Goal: Information Seeking & Learning: Find specific fact

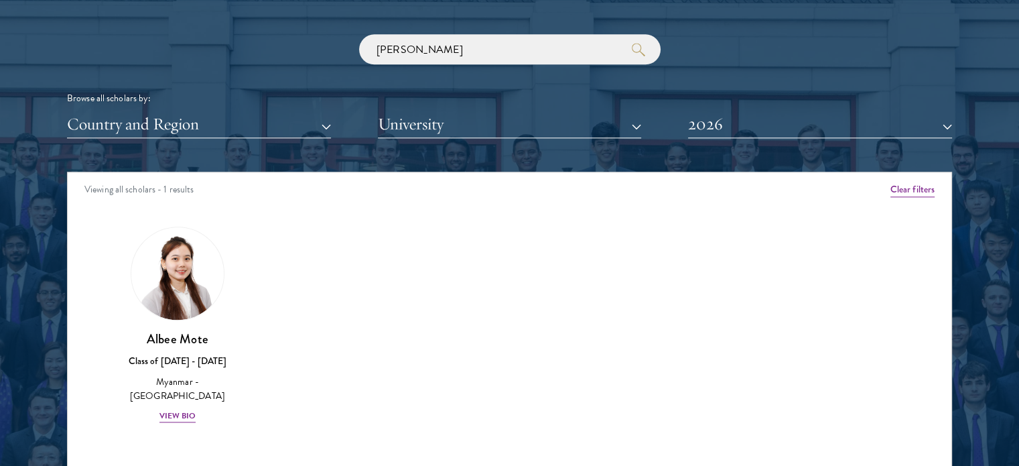
scroll to position [1608, 0]
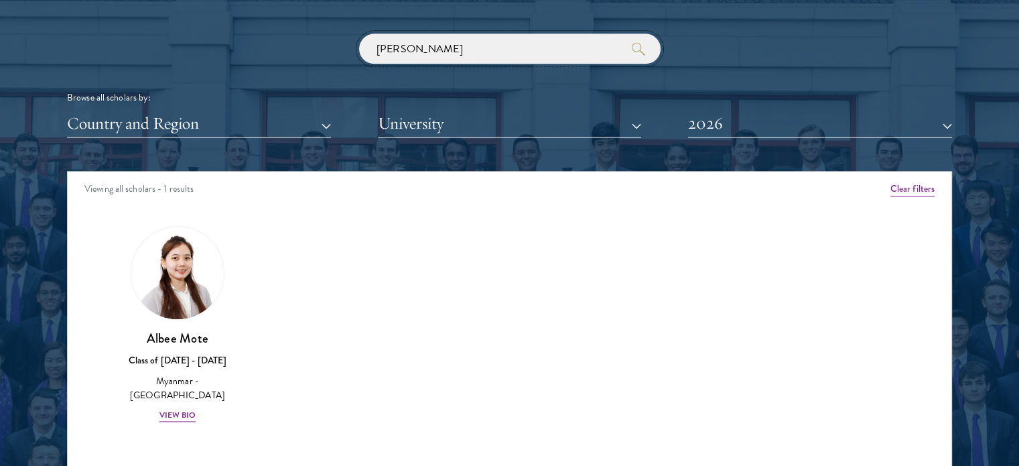
click at [434, 50] on input "[PERSON_NAME]" at bounding box center [510, 49] width 302 height 30
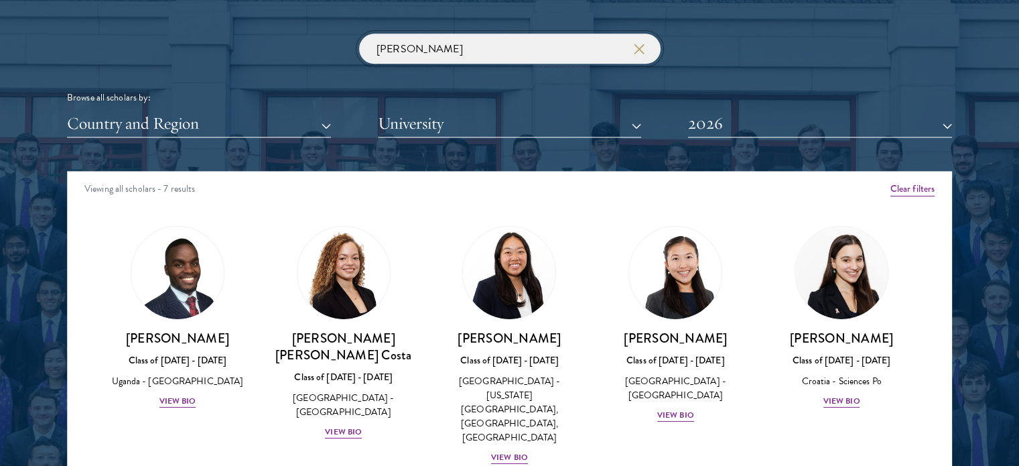
click button "submit" at bounding box center [0, 0] width 0 height 0
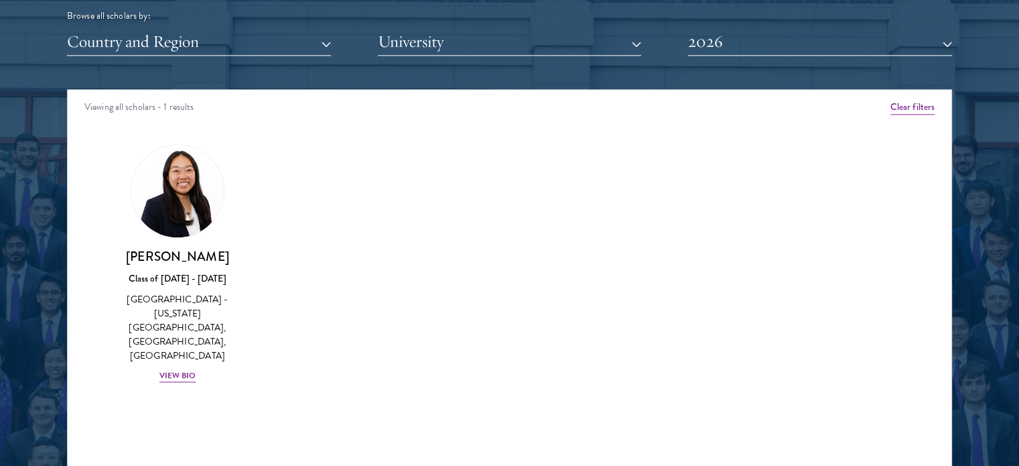
scroll to position [1742, 0]
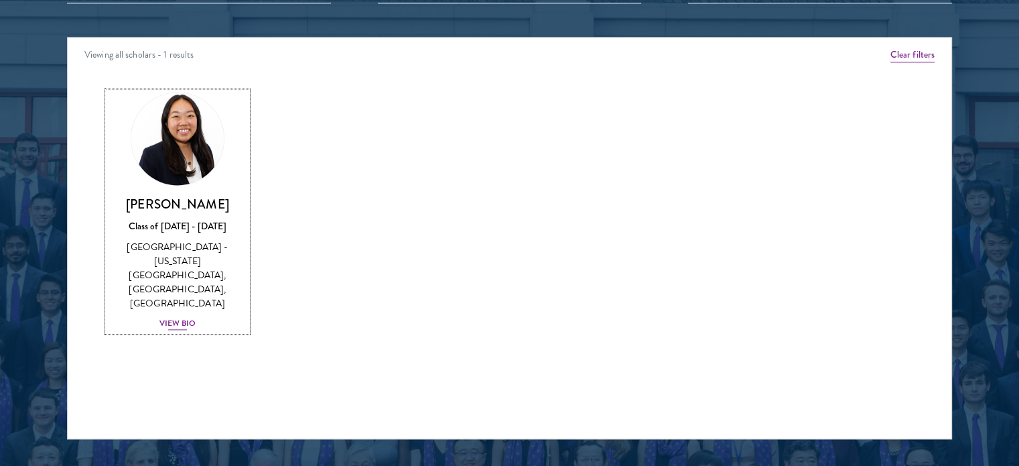
click at [176, 287] on div "[PERSON_NAME] Class of [DATE] - [DATE] [GEOGRAPHIC_DATA] - [US_STATE][GEOGRAPHI…" at bounding box center [177, 263] width 139 height 135
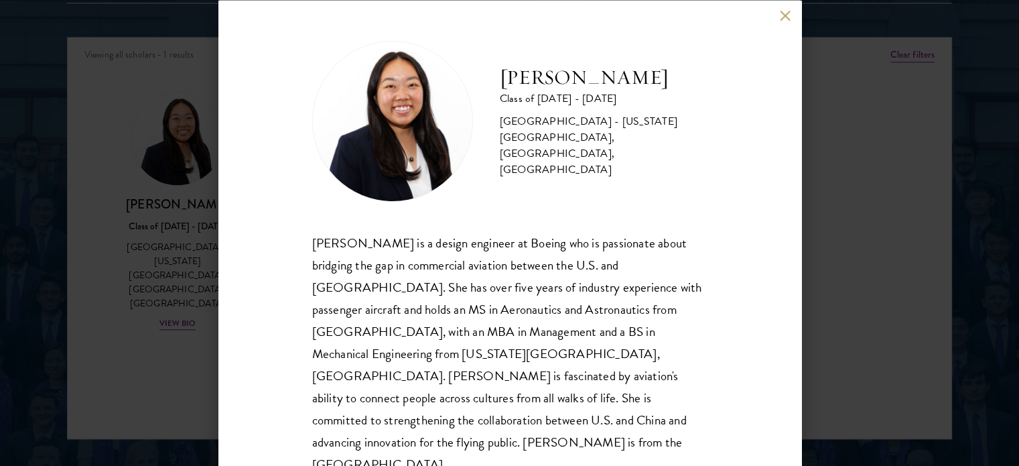
click at [606, 170] on div "[PERSON_NAME] Class of [DATE] - [DATE] [GEOGRAPHIC_DATA] - [US_STATE][GEOGRAPHI…" at bounding box center [509, 120] width 395 height 161
click at [779, 16] on div "[PERSON_NAME] Class of [DATE] - [DATE] [GEOGRAPHIC_DATA] - [US_STATE][GEOGRAPHI…" at bounding box center [509, 233] width 583 height 466
click at [783, 15] on button at bounding box center [785, 15] width 11 height 11
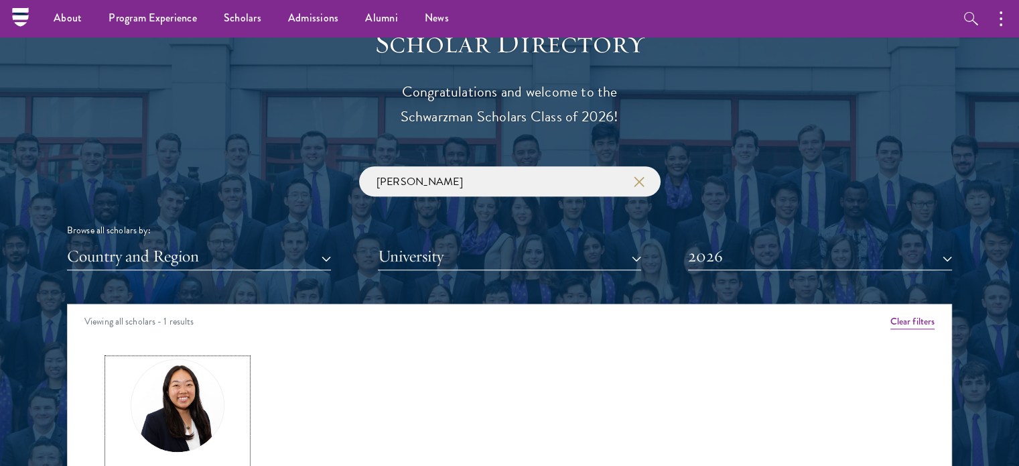
scroll to position [1474, 0]
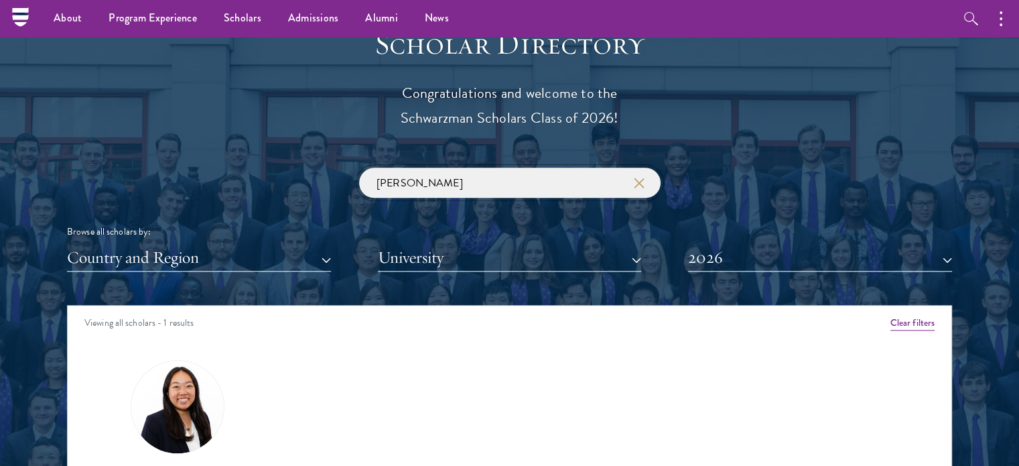
click at [444, 185] on input "[PERSON_NAME]" at bounding box center [510, 183] width 302 height 30
click button "submit" at bounding box center [0, 0] width 0 height 0
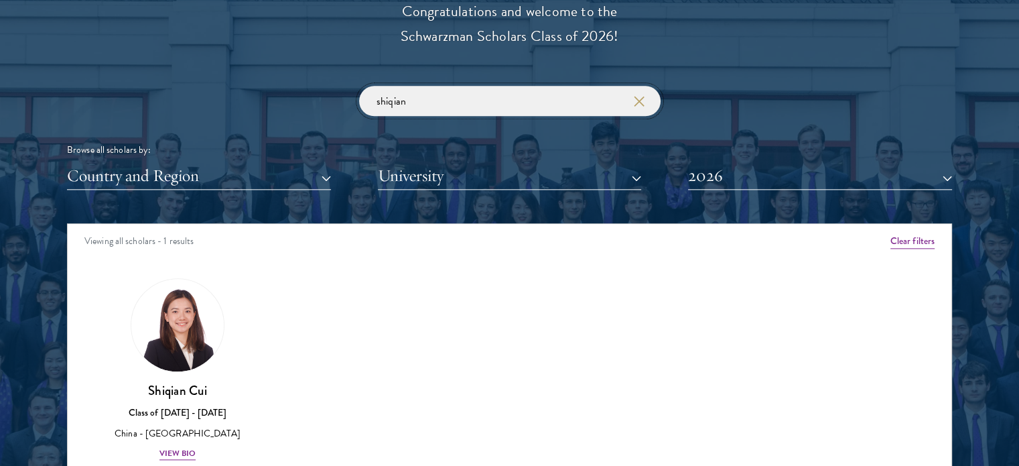
scroll to position [1742, 0]
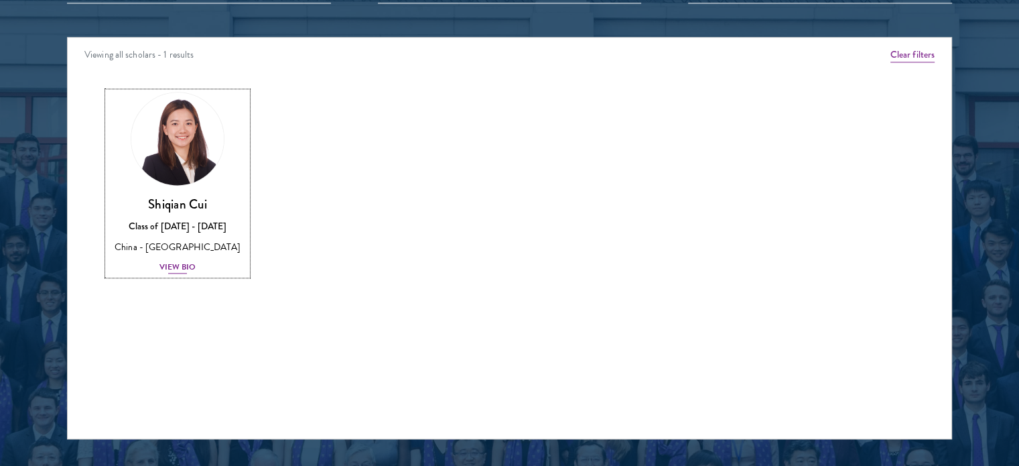
click at [182, 188] on link "[PERSON_NAME] Class of [DATE] - [DATE] [GEOGRAPHIC_DATA] - [GEOGRAPHIC_DATA] Vi…" at bounding box center [177, 183] width 139 height 183
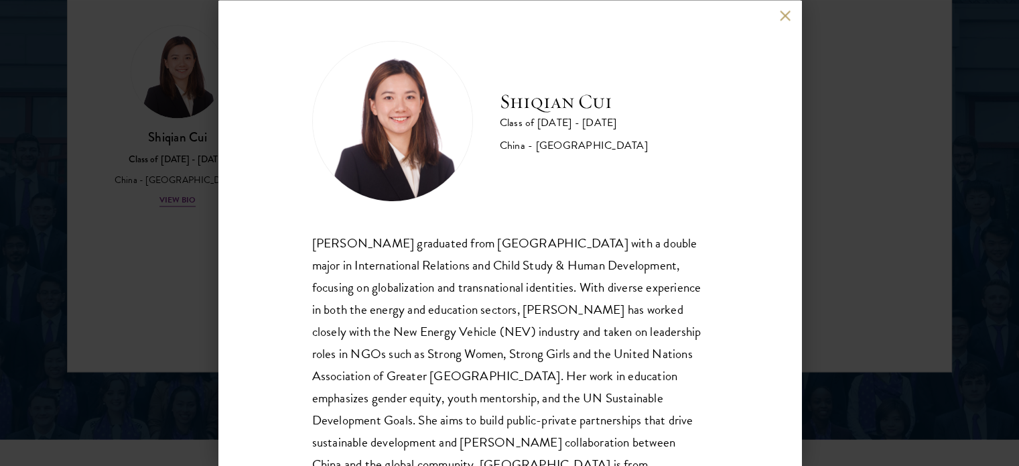
scroll to position [48, 0]
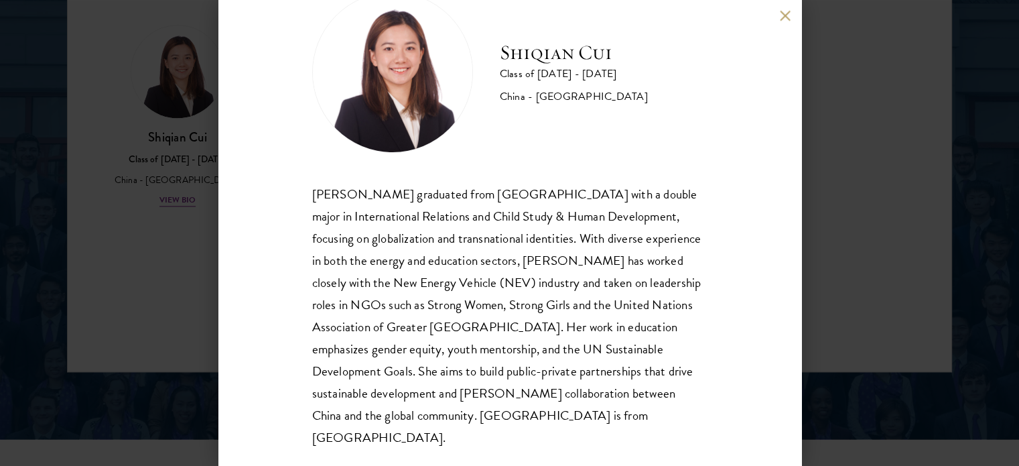
click at [785, 16] on button at bounding box center [785, 15] width 11 height 11
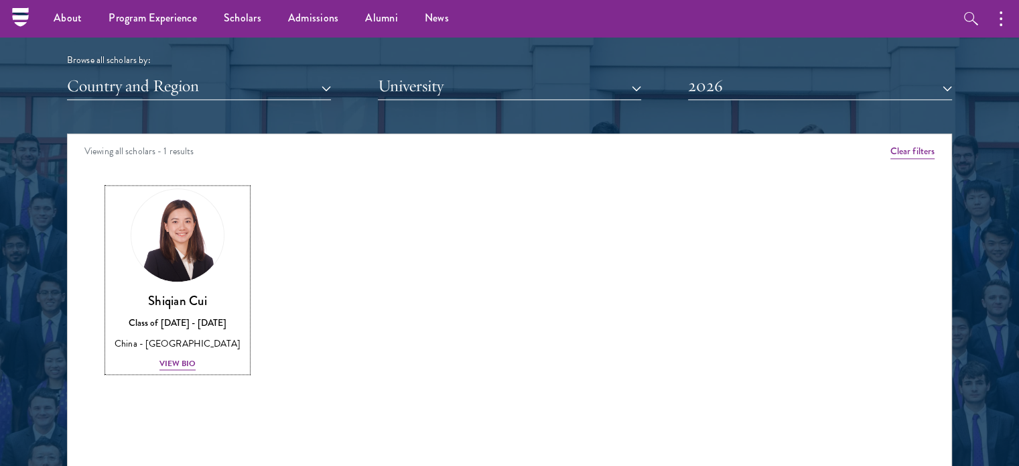
scroll to position [1474, 0]
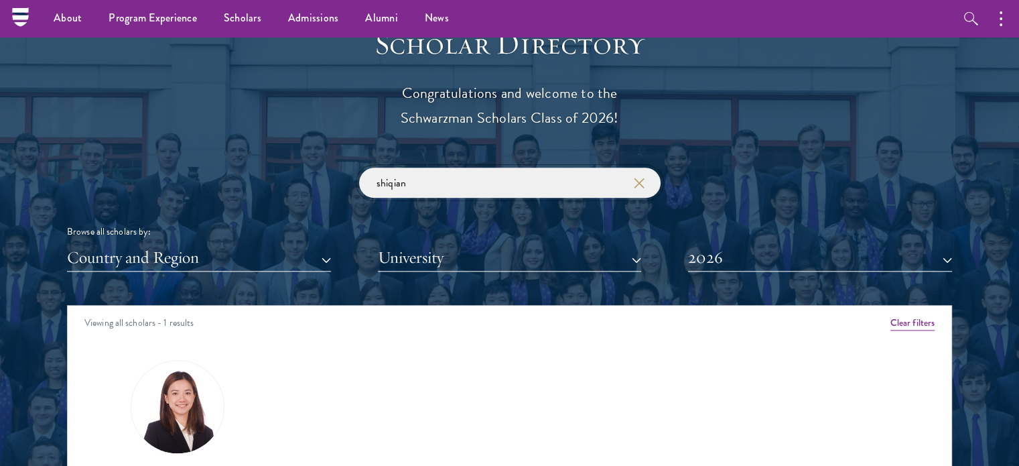
drag, startPoint x: 329, startPoint y: 175, endPoint x: 271, endPoint y: 175, distance: 57.6
click at [274, 175] on div "shiqian Browse all scholars by: Country and Region All Countries and Regions [G…" at bounding box center [509, 220] width 885 height 104
click button "submit" at bounding box center [0, 0] width 0 height 0
type input "k"
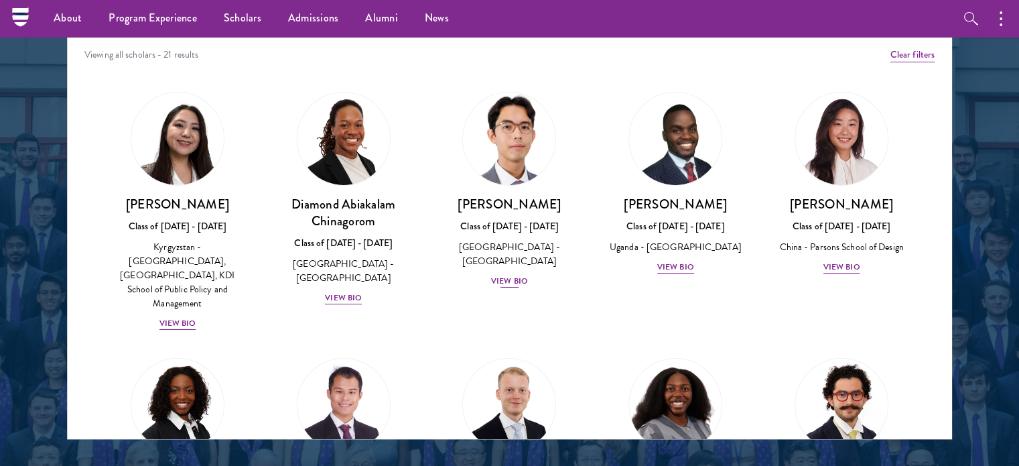
scroll to position [1407, 0]
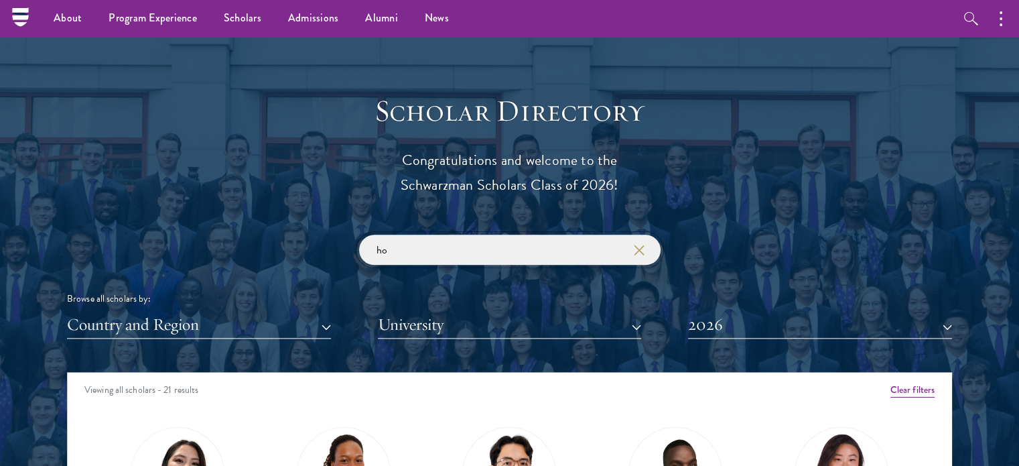
click at [437, 243] on input "ho" at bounding box center [510, 250] width 302 height 30
click button "submit" at bounding box center [0, 0] width 0 height 0
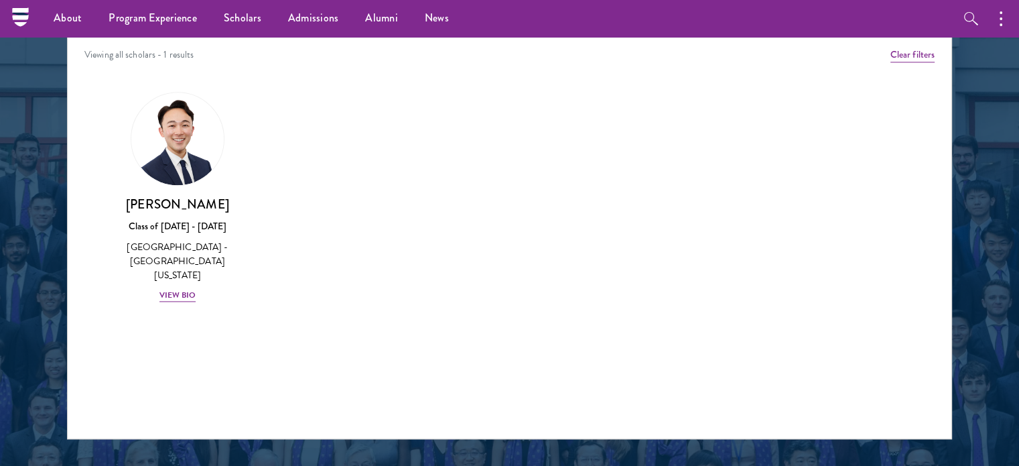
scroll to position [1340, 0]
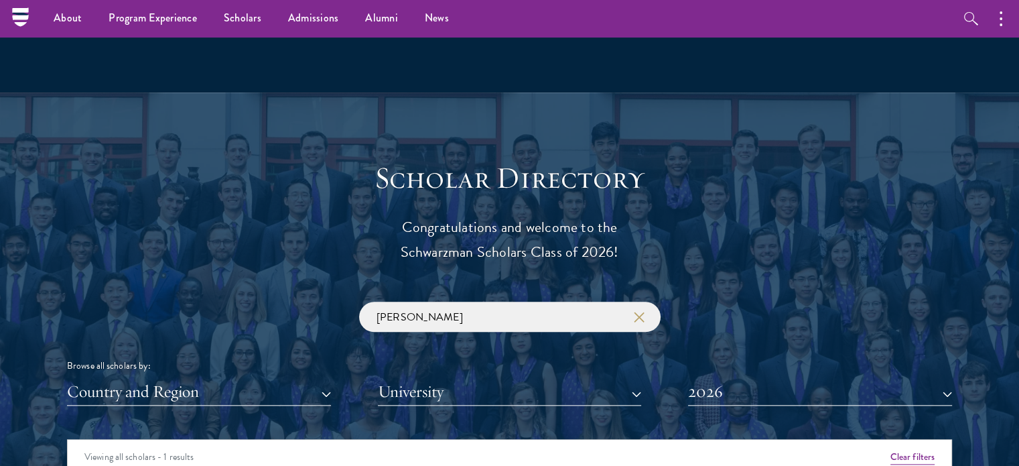
click at [436, 342] on div "[PERSON_NAME] Browse all scholars by: Country and Region All Countries and Regi…" at bounding box center [509, 354] width 885 height 104
click at [440, 325] on input "[PERSON_NAME]" at bounding box center [510, 317] width 302 height 30
click at [440, 324] on input "[PERSON_NAME]" at bounding box center [510, 317] width 302 height 30
paste input "[PERSON_NAME]"
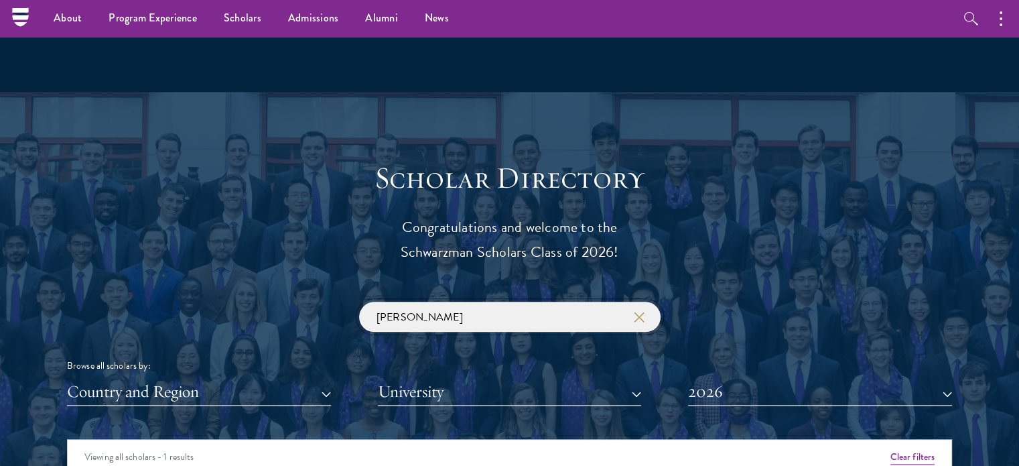
click button "submit" at bounding box center [0, 0] width 0 height 0
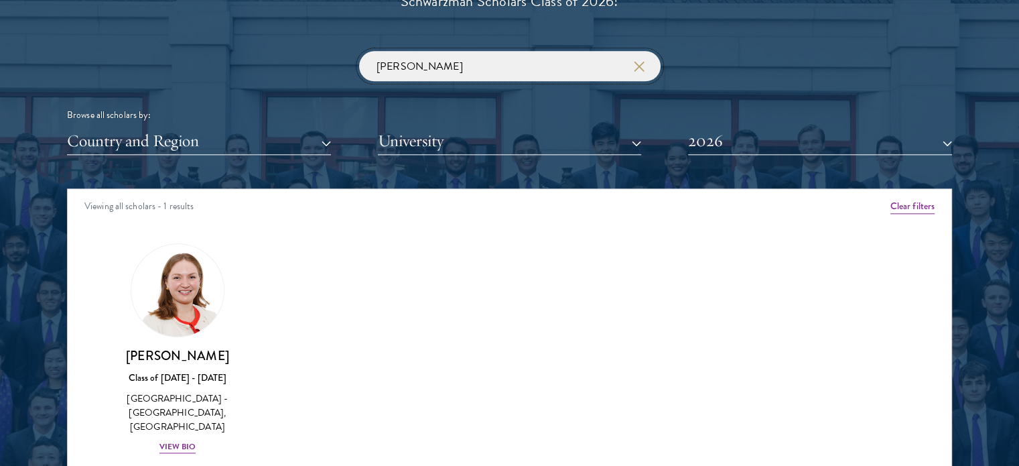
scroll to position [1675, 0]
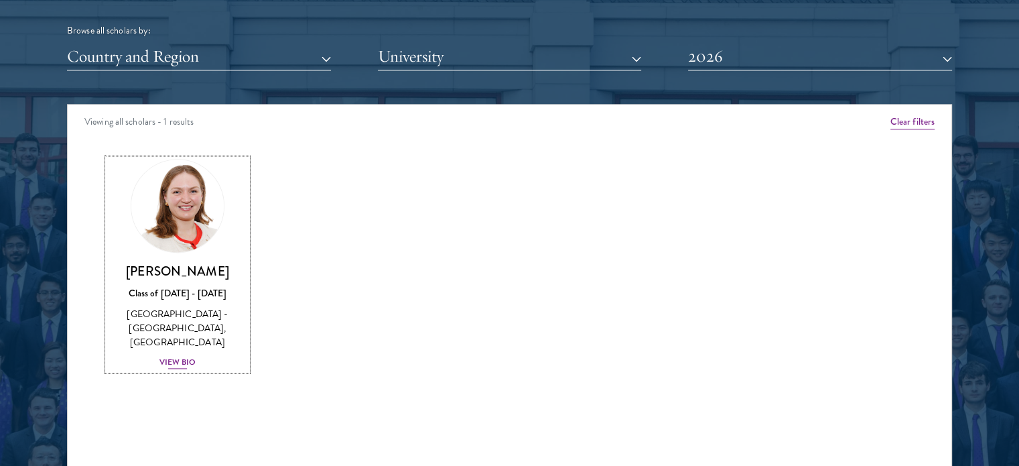
click at [212, 270] on h3 "[PERSON_NAME]" at bounding box center [177, 271] width 139 height 17
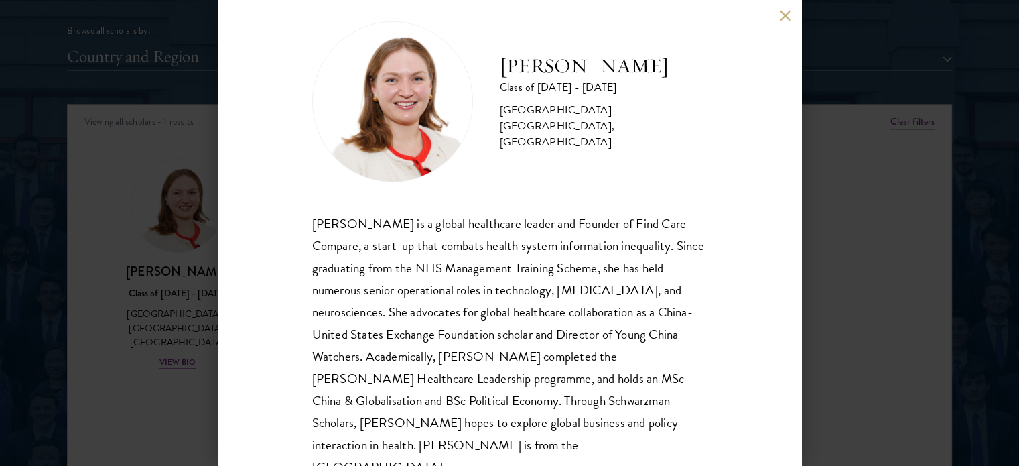
scroll to position [48, 0]
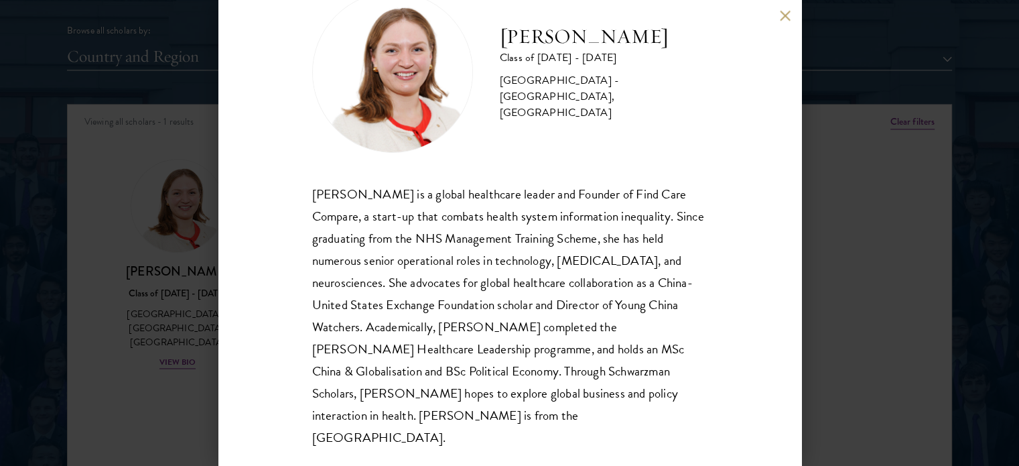
click at [576, 113] on div "[GEOGRAPHIC_DATA] - [GEOGRAPHIC_DATA], [GEOGRAPHIC_DATA]" at bounding box center [604, 97] width 208 height 48
copy div "[GEOGRAPHIC_DATA]"
click at [782, 24] on div "[PERSON_NAME] Class of [DATE] - [DATE] [GEOGRAPHIC_DATA] - [GEOGRAPHIC_DATA], […" at bounding box center [509, 233] width 583 height 466
click at [781, 16] on button at bounding box center [785, 15] width 11 height 11
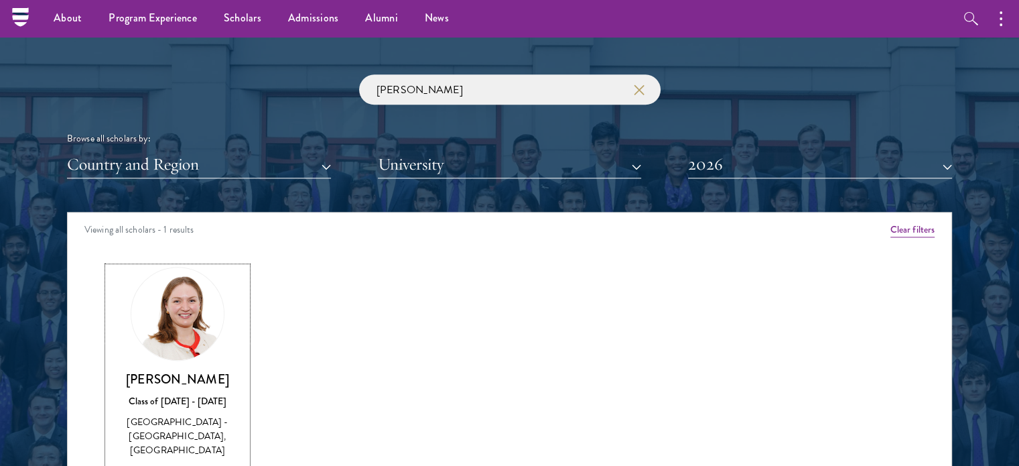
scroll to position [1474, 0]
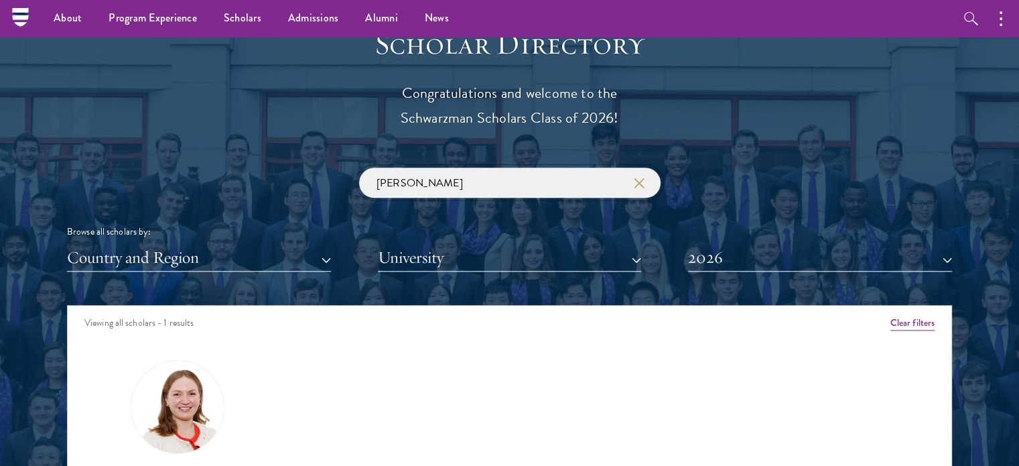
click at [450, 173] on input "[PERSON_NAME]" at bounding box center [510, 183] width 302 height 30
drag, startPoint x: 407, startPoint y: 186, endPoint x: 336, endPoint y: 182, distance: 71.1
click at [336, 182] on div "qiang Browse all scholars by: Country and Region All Countries and Regions [GEO…" at bounding box center [509, 220] width 885 height 104
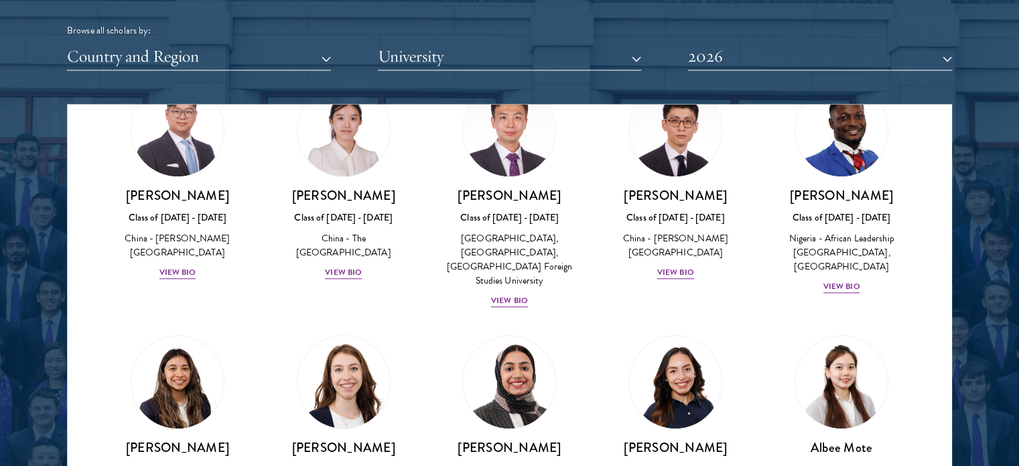
scroll to position [1005, 0]
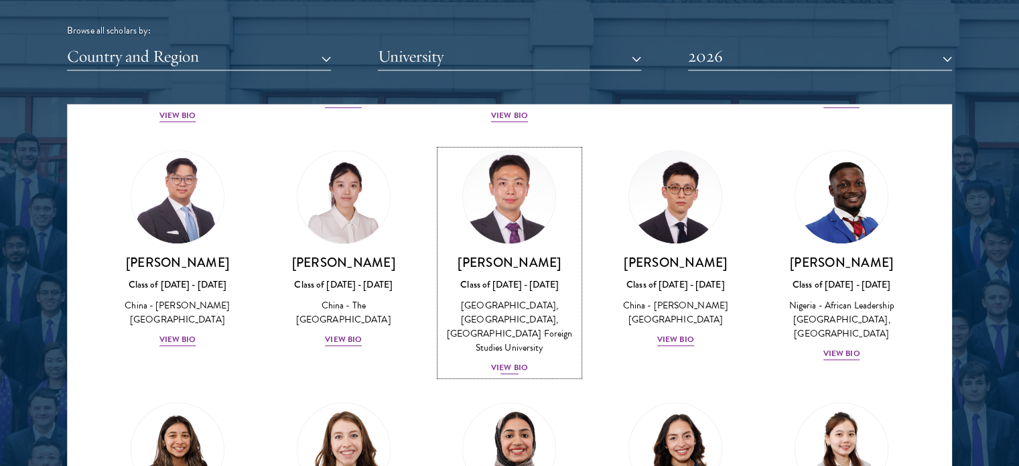
click at [531, 178] on img at bounding box center [510, 197] width 102 height 102
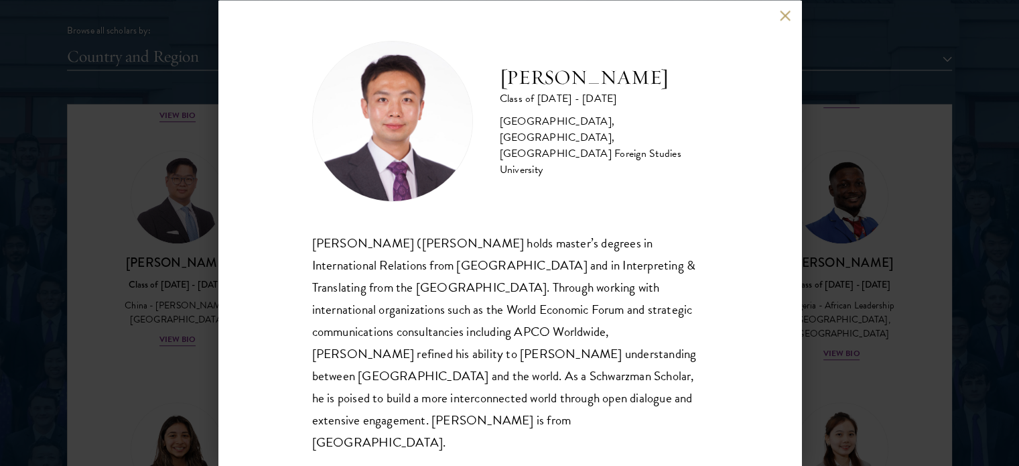
click at [777, 22] on div "[PERSON_NAME] Class of [DATE] - [DATE] [GEOGRAPHIC_DATA] - [GEOGRAPHIC_DATA], […" at bounding box center [509, 233] width 583 height 466
click at [788, 21] on button at bounding box center [785, 15] width 11 height 11
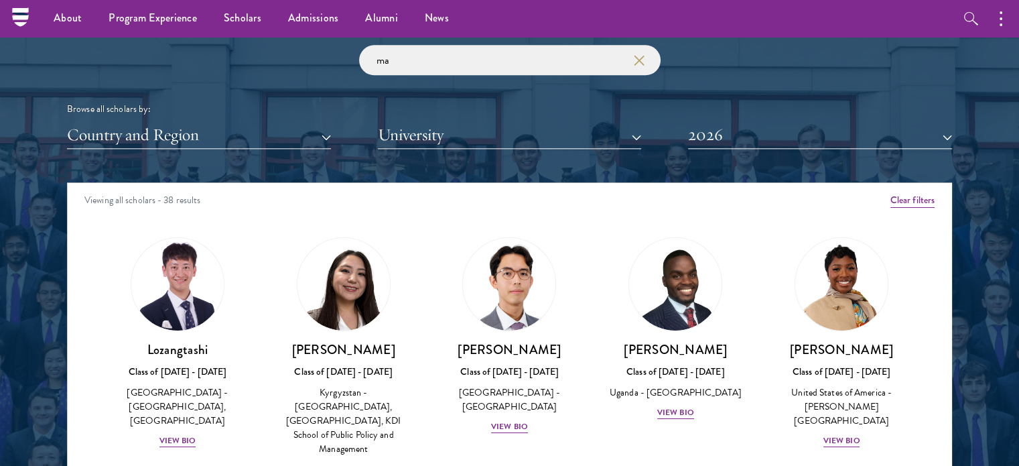
scroll to position [1474, 0]
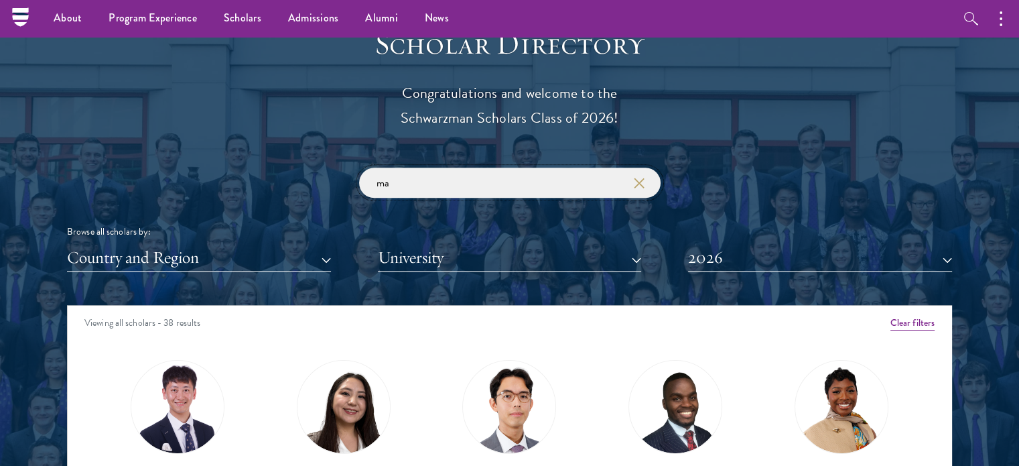
click at [482, 170] on input "ma" at bounding box center [510, 183] width 302 height 30
click at [481, 170] on input "ma" at bounding box center [510, 183] width 302 height 30
paste input "[PERSON_NAME]"
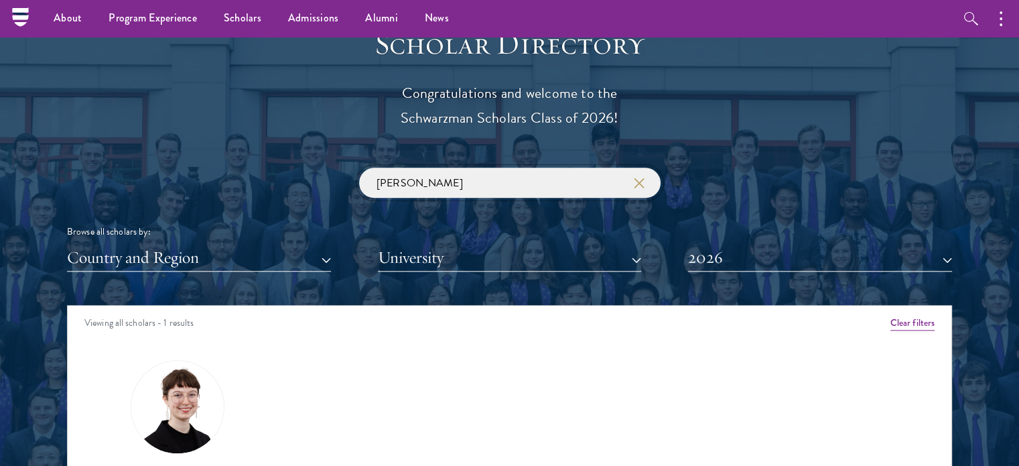
click button "submit" at bounding box center [0, 0] width 0 height 0
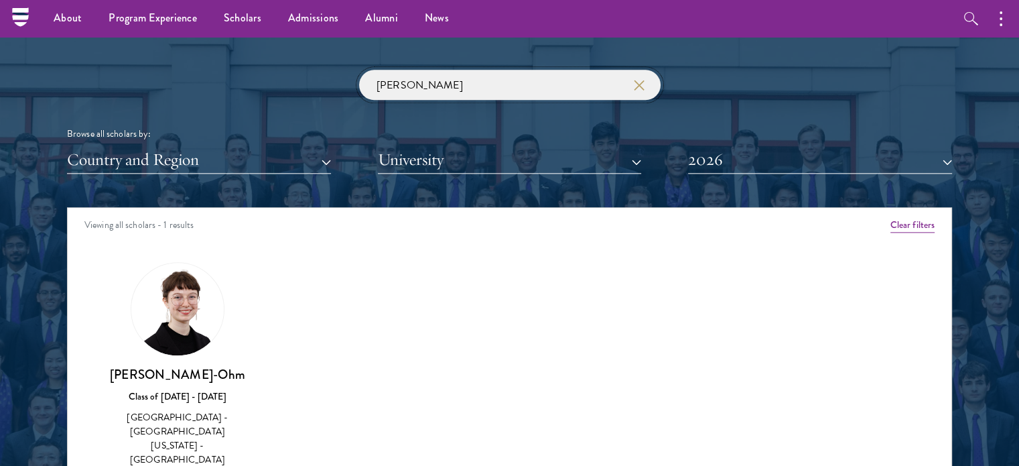
scroll to position [1608, 0]
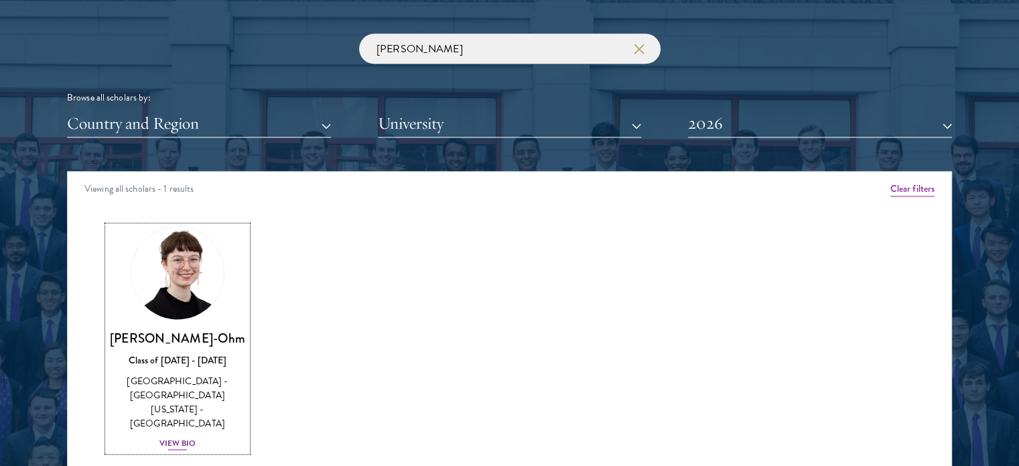
click at [176, 274] on img at bounding box center [178, 273] width 102 height 102
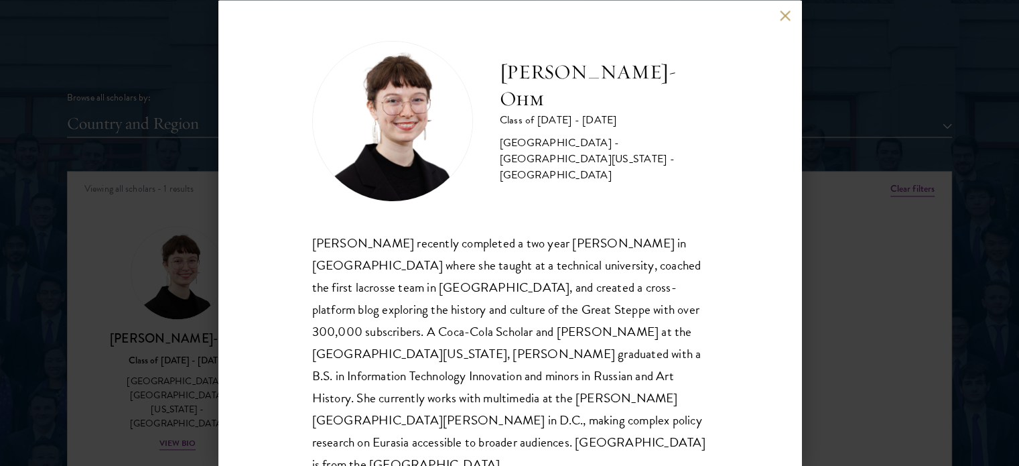
scroll to position [27, 0]
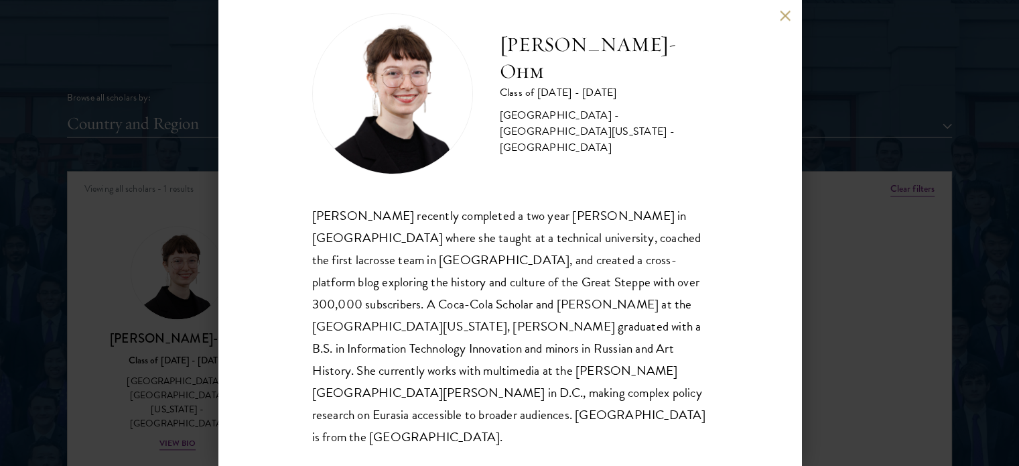
click at [330, 217] on div "[PERSON_NAME] recently completed a two year [PERSON_NAME] in [GEOGRAPHIC_DATA] …" at bounding box center [509, 326] width 395 height 244
copy div "[PERSON_NAME]"
click at [630, 301] on div "[PERSON_NAME] recently completed a two year [PERSON_NAME] in [GEOGRAPHIC_DATA] …" at bounding box center [509, 326] width 395 height 244
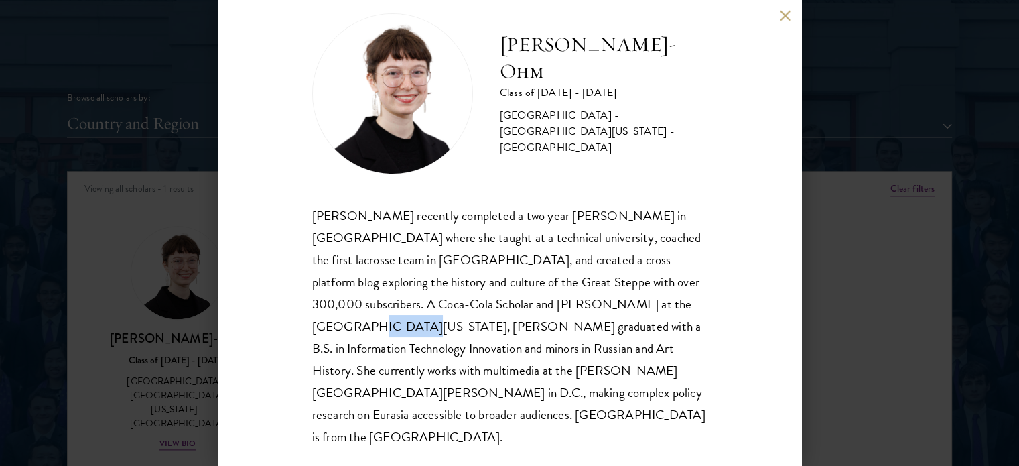
copy div "[US_STATE]"
click at [783, 20] on button at bounding box center [785, 15] width 11 height 11
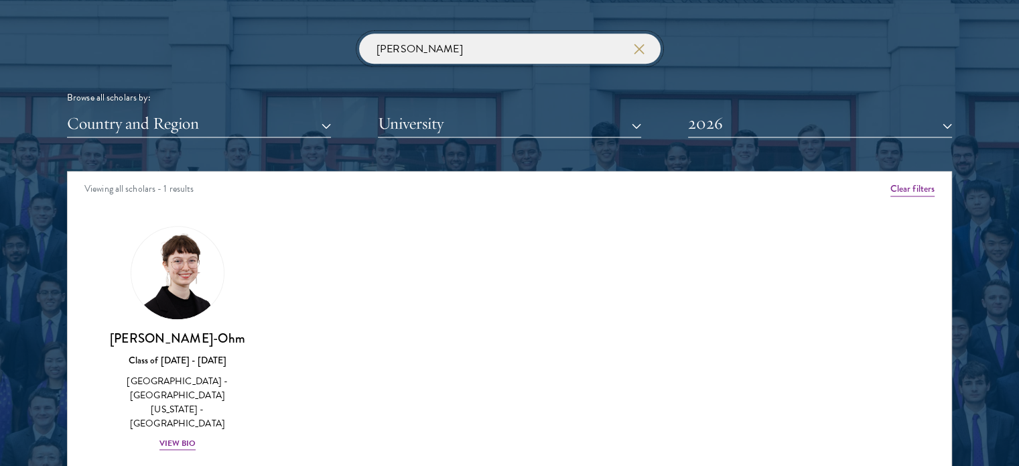
click at [469, 57] on input "[PERSON_NAME]" at bounding box center [510, 49] width 302 height 30
paste input "NAM [PERSON_NAME]"
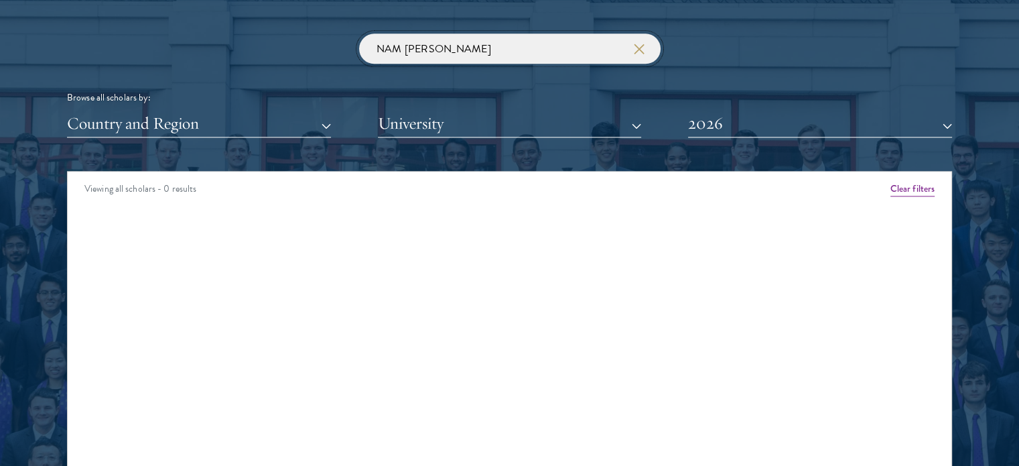
click button "submit" at bounding box center [0, 0] width 0 height 0
drag, startPoint x: 409, startPoint y: 44, endPoint x: 638, endPoint y: 69, distance: 229.9
click at [636, 69] on div "NAM [PERSON_NAME] Browse all scholars by: Country and Region All Countries and …" at bounding box center [509, 86] width 885 height 104
click button "submit" at bounding box center [0, 0] width 0 height 0
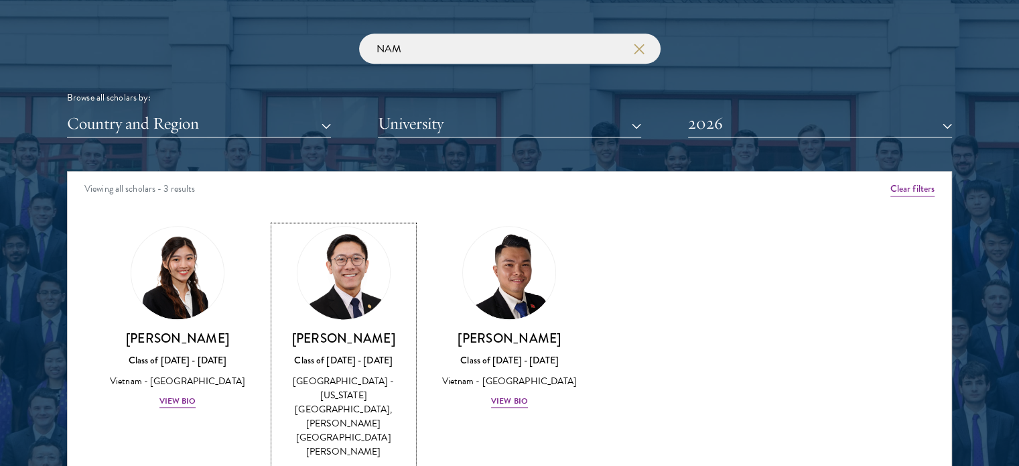
click at [352, 342] on h3 "[PERSON_NAME]" at bounding box center [343, 338] width 139 height 17
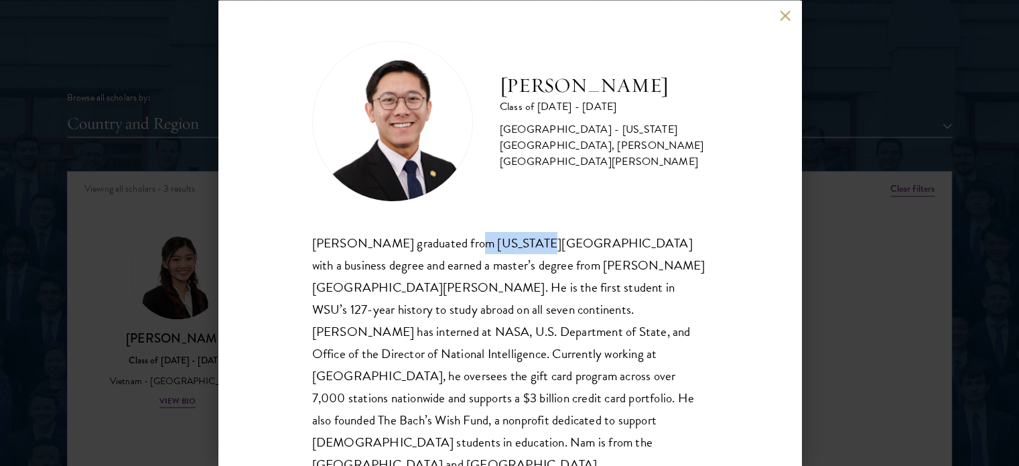
drag, startPoint x: 470, startPoint y: 240, endPoint x: 531, endPoint y: 240, distance: 61.0
click at [531, 240] on div "[PERSON_NAME] graduated from [US_STATE][GEOGRAPHIC_DATA] with a business degree…" at bounding box center [509, 353] width 395 height 244
drag, startPoint x: 466, startPoint y: 240, endPoint x: 556, endPoint y: 241, distance: 89.8
click at [556, 241] on div "[PERSON_NAME] graduated from [US_STATE][GEOGRAPHIC_DATA] with a business degree…" at bounding box center [509, 353] width 395 height 244
copy div "[US_STATE] State"
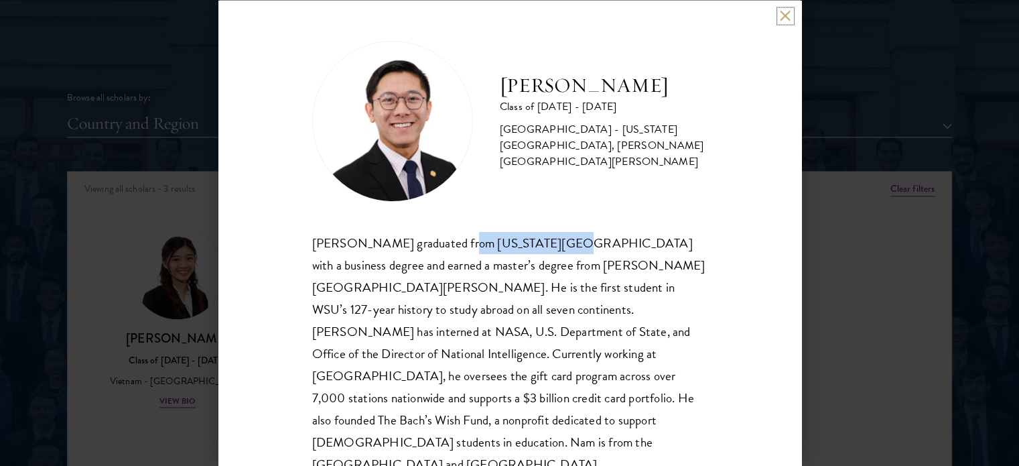
click at [783, 17] on button at bounding box center [785, 15] width 11 height 11
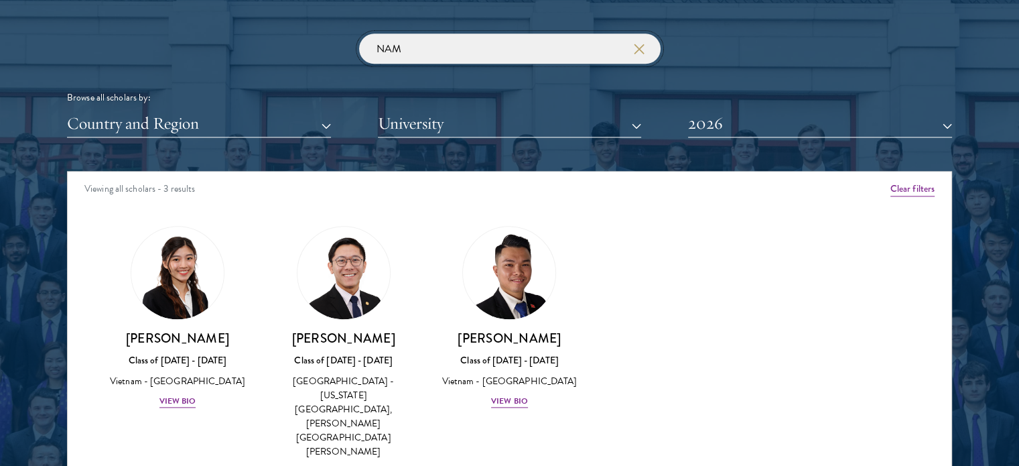
click at [458, 42] on input "NAM" at bounding box center [510, 49] width 302 height 30
click button "submit" at bounding box center [0, 0] width 0 height 0
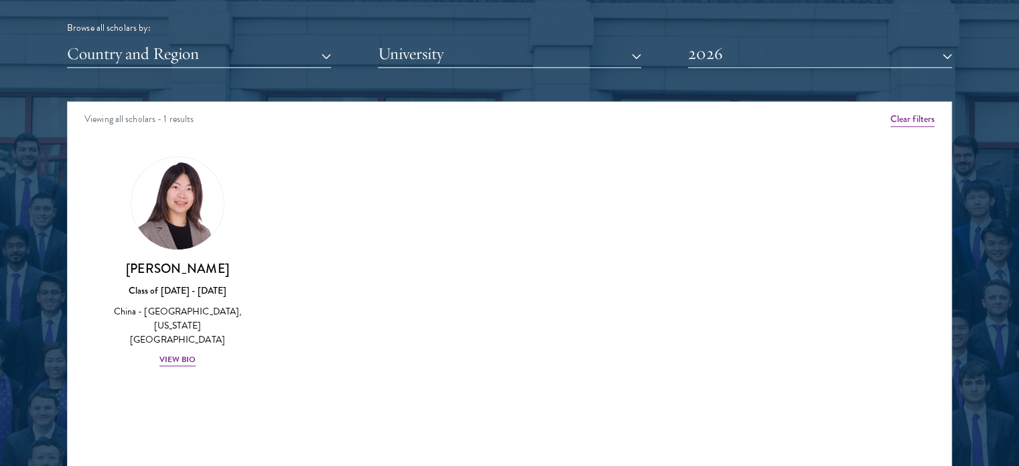
scroll to position [1742, 0]
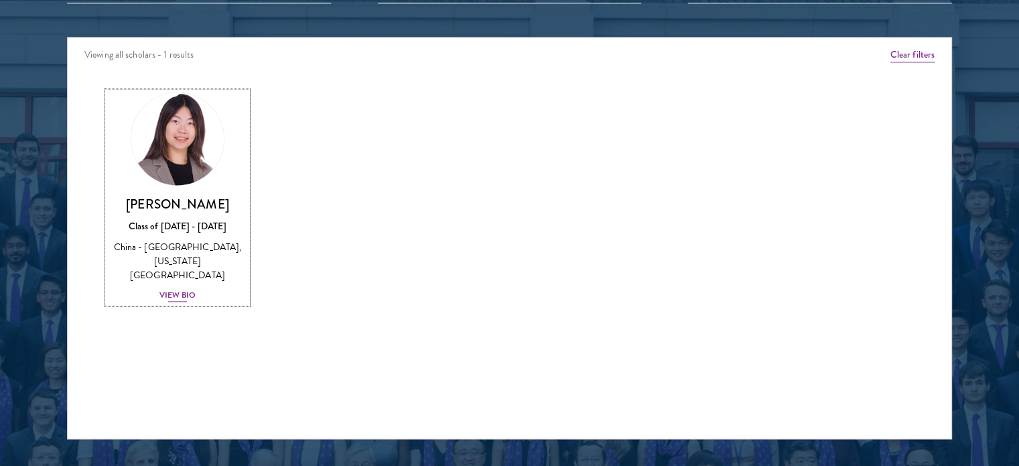
click at [192, 257] on div "China - [GEOGRAPHIC_DATA], [US_STATE][GEOGRAPHIC_DATA]" at bounding box center [177, 261] width 139 height 42
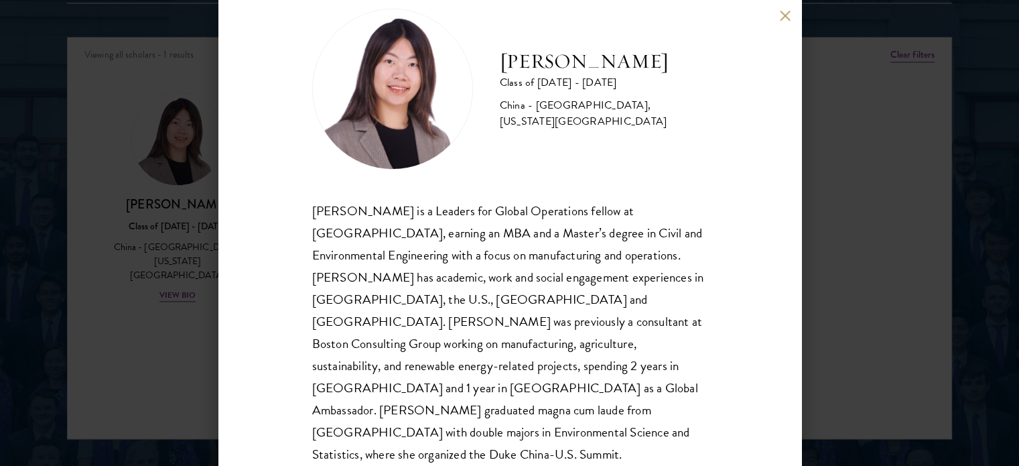
scroll to position [48, 0]
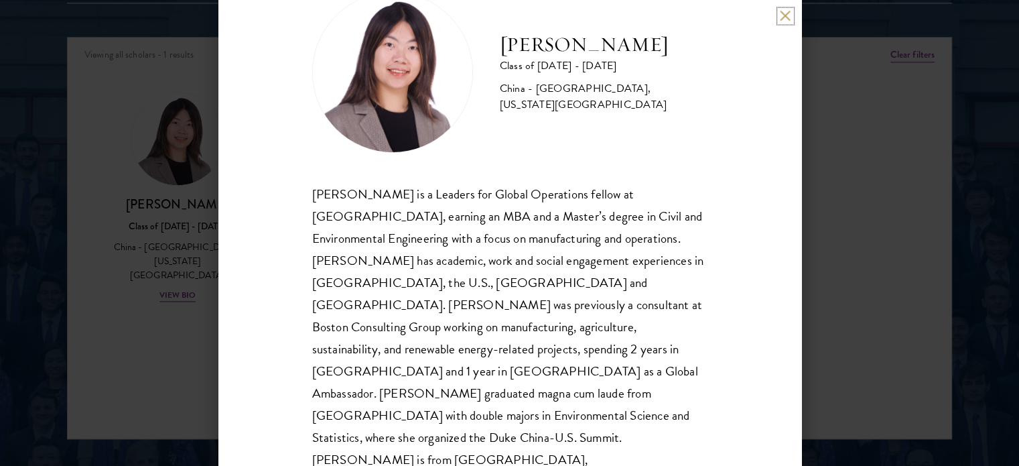
click at [780, 15] on button at bounding box center [785, 15] width 11 height 11
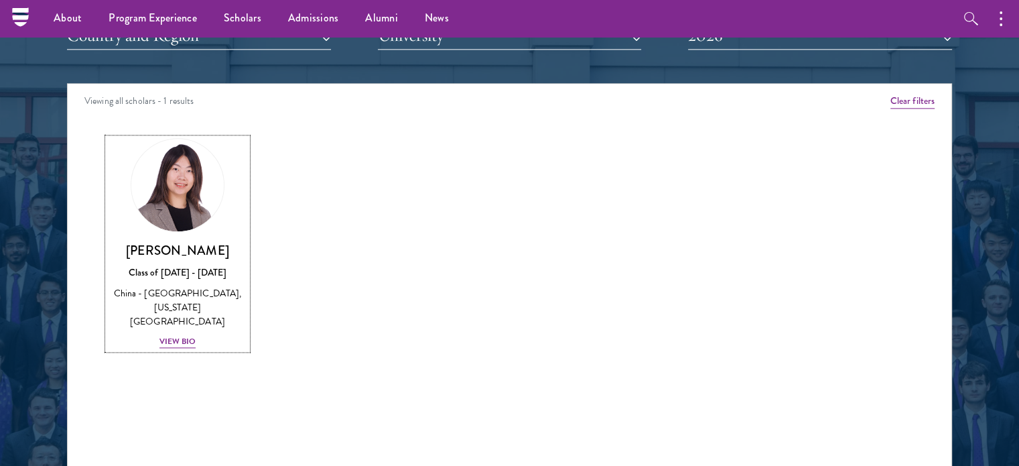
scroll to position [1474, 0]
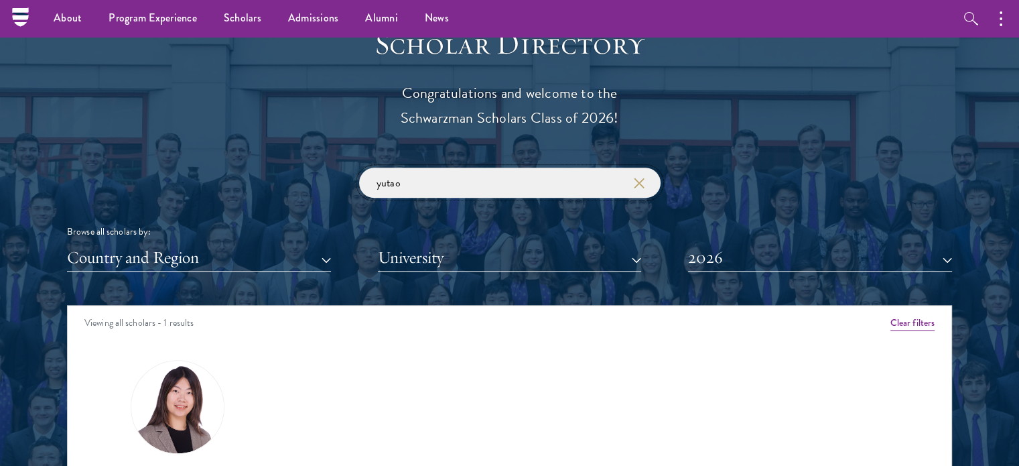
click at [445, 173] on input "yutao" at bounding box center [510, 183] width 302 height 30
click at [444, 173] on input "yutao" at bounding box center [510, 183] width 302 height 30
paste input "[PERSON_NAME]"
click button "submit" at bounding box center [0, 0] width 0 height 0
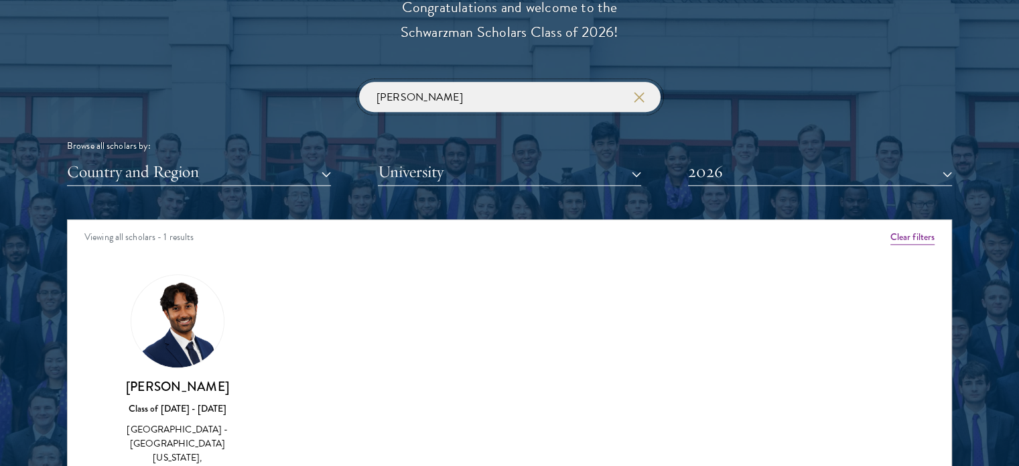
scroll to position [1742, 0]
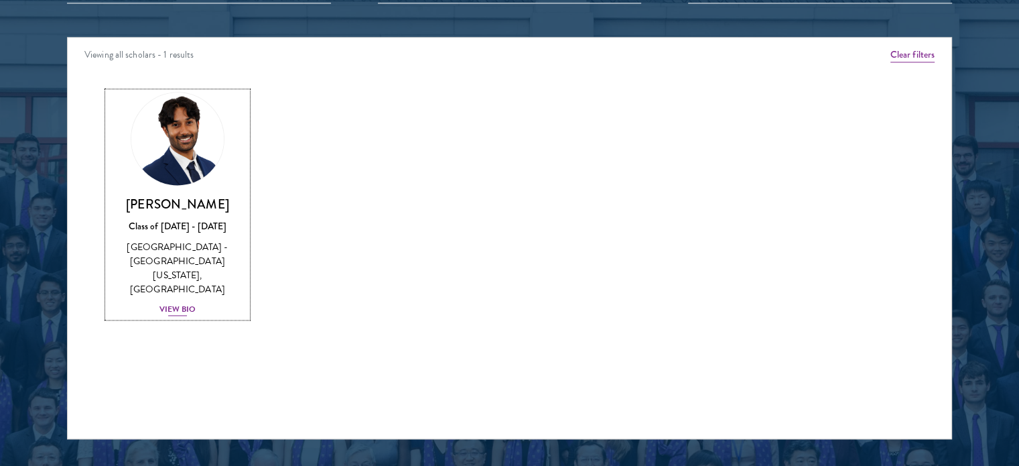
click at [180, 303] on div "View Bio" at bounding box center [177, 309] width 37 height 13
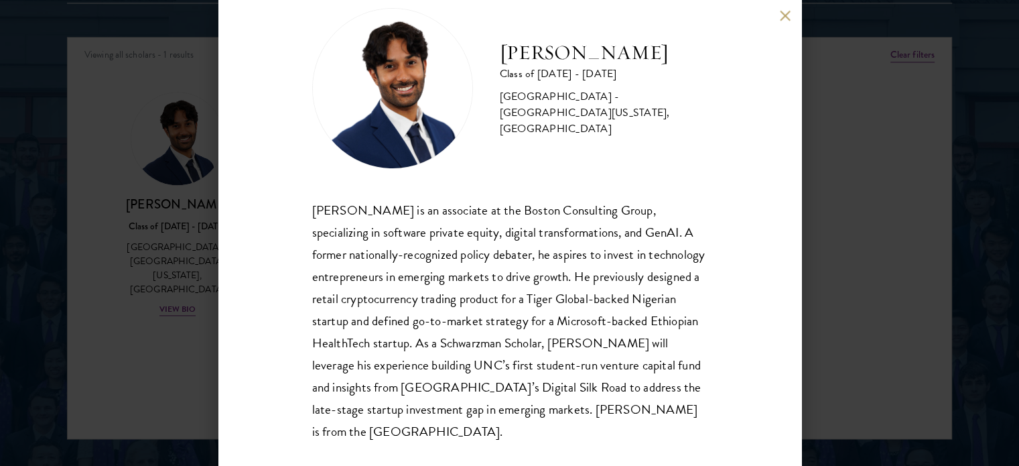
scroll to position [48, 0]
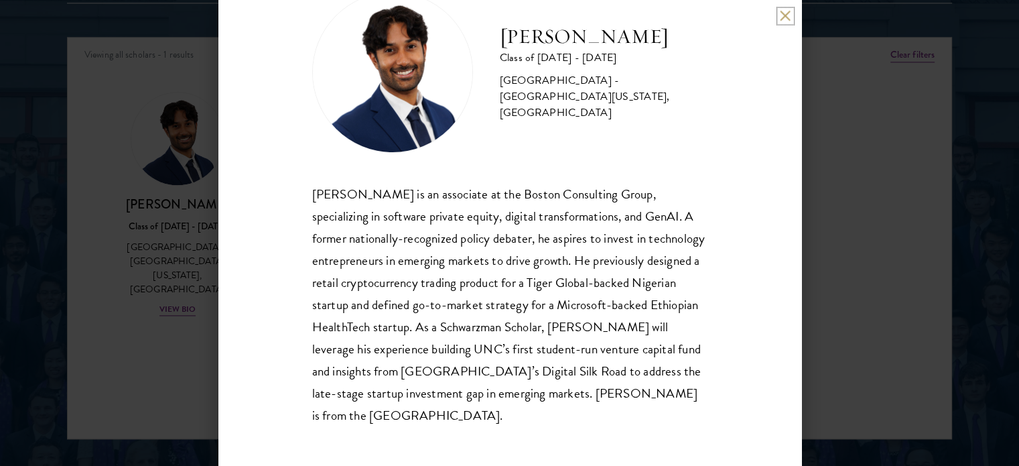
click at [783, 17] on button at bounding box center [785, 15] width 11 height 11
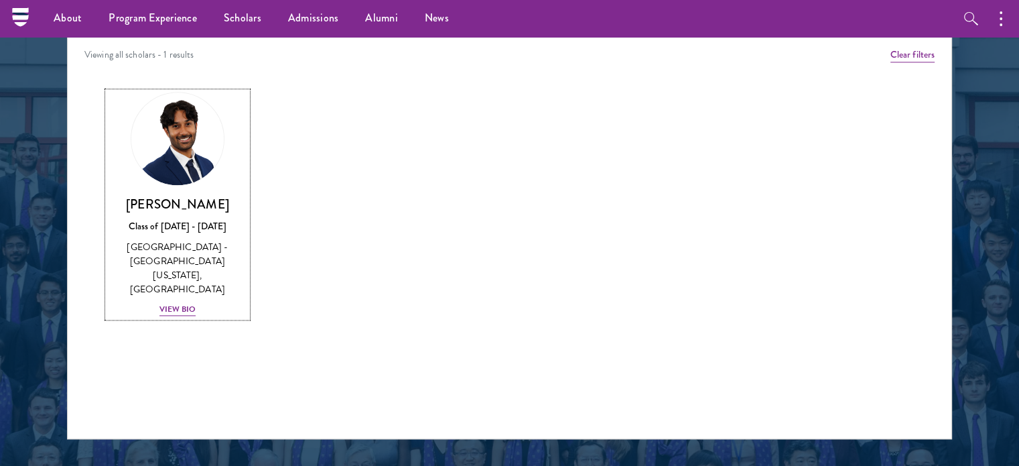
scroll to position [1474, 0]
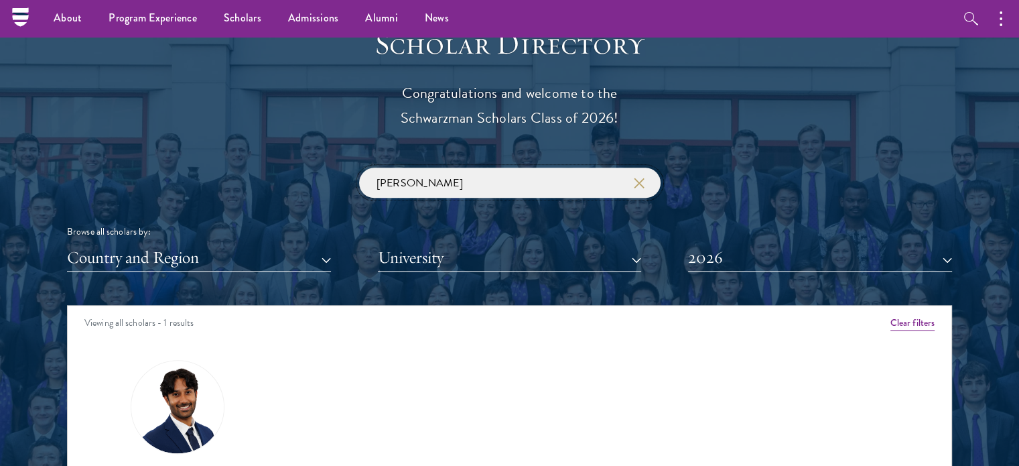
click at [423, 183] on input "[PERSON_NAME]" at bounding box center [510, 183] width 302 height 30
paste input "PRINCELAWRENZ"
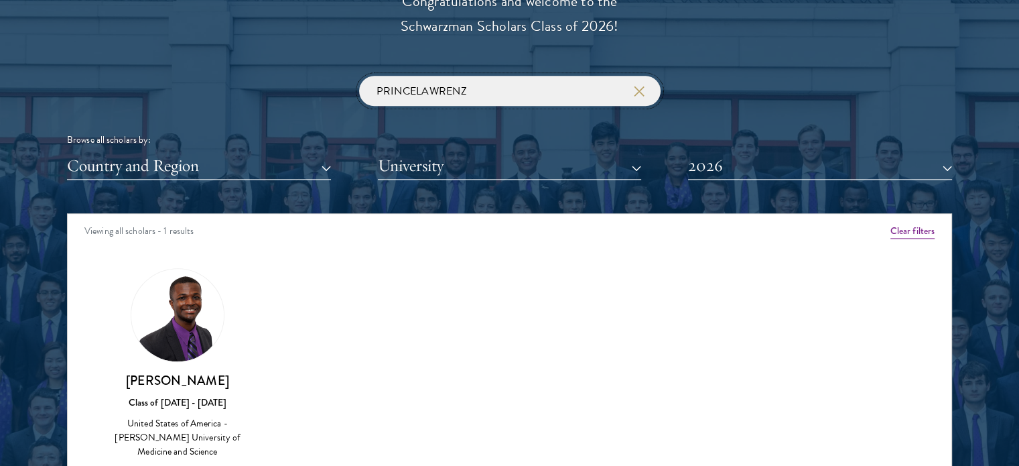
scroll to position [1675, 0]
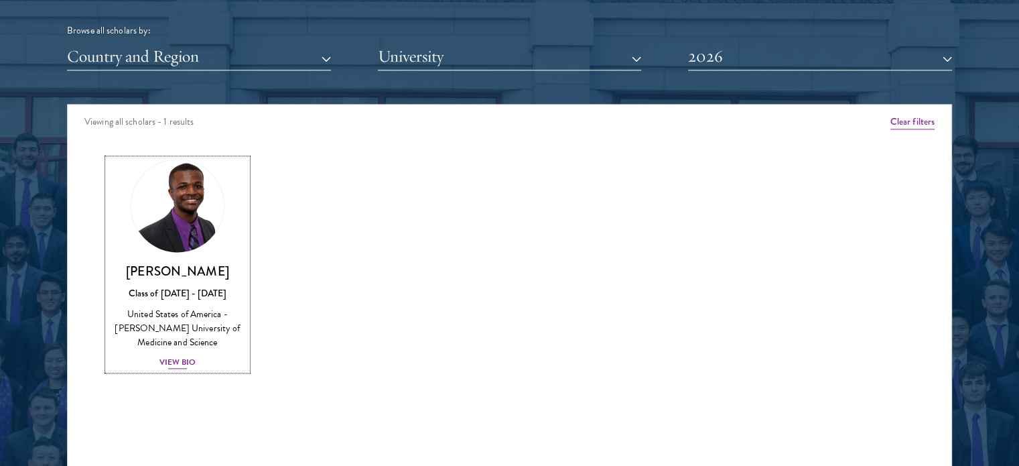
click at [214, 273] on h3 "[PERSON_NAME]" at bounding box center [177, 271] width 139 height 17
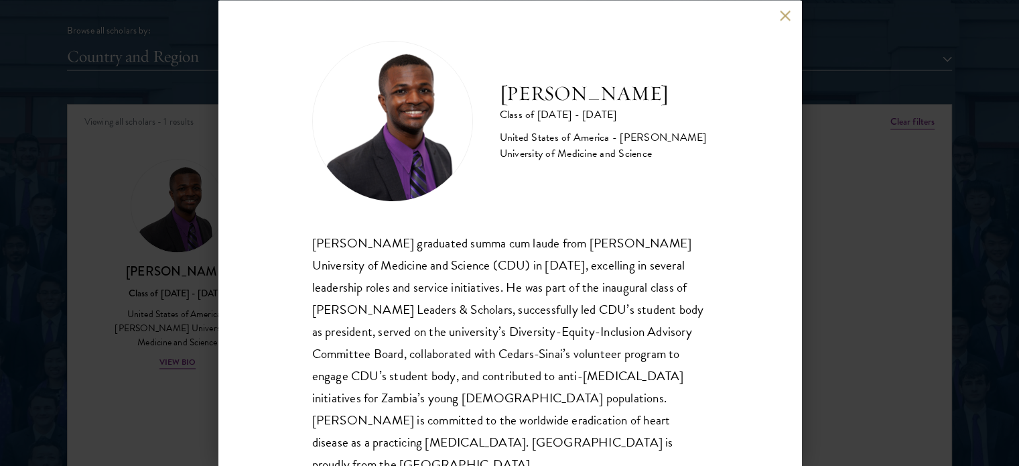
click at [373, 243] on div "[PERSON_NAME] graduated summa cum laude from [PERSON_NAME] University of Medici…" at bounding box center [509, 353] width 395 height 244
copy div "Princelawrenz"
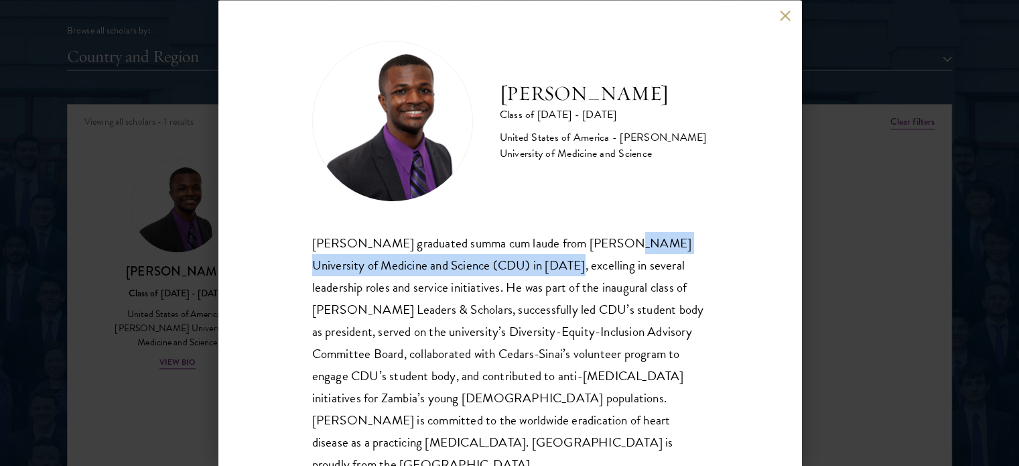
drag, startPoint x: 602, startPoint y: 243, endPoint x: 533, endPoint y: 270, distance: 74.0
click at [533, 270] on div "[PERSON_NAME] graduated summa cum laude from [PERSON_NAME] University of Medici…" at bounding box center [509, 353] width 395 height 244
click at [783, 17] on button at bounding box center [785, 15] width 11 height 11
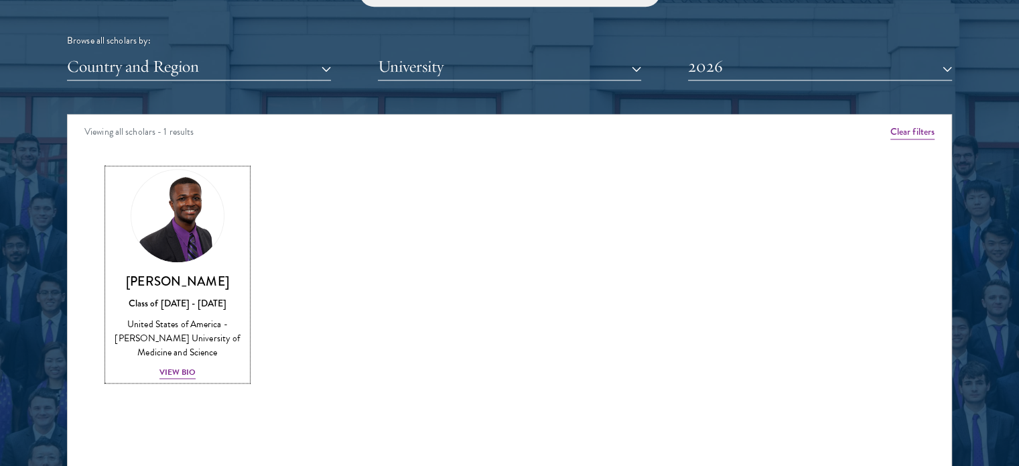
scroll to position [1407, 0]
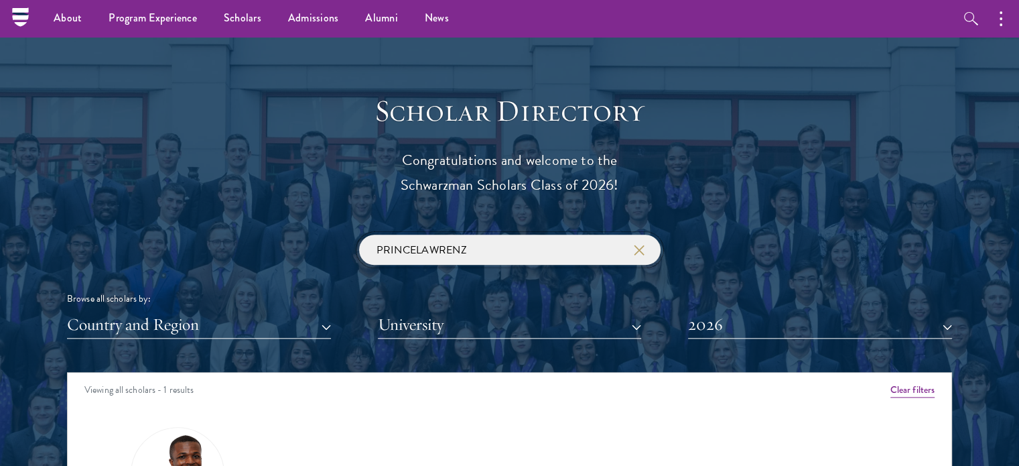
click at [449, 255] on input "PRINCELAWRENZ" at bounding box center [510, 250] width 302 height 30
click at [450, 256] on input "PRINCELAWRENZ" at bounding box center [510, 250] width 302 height 30
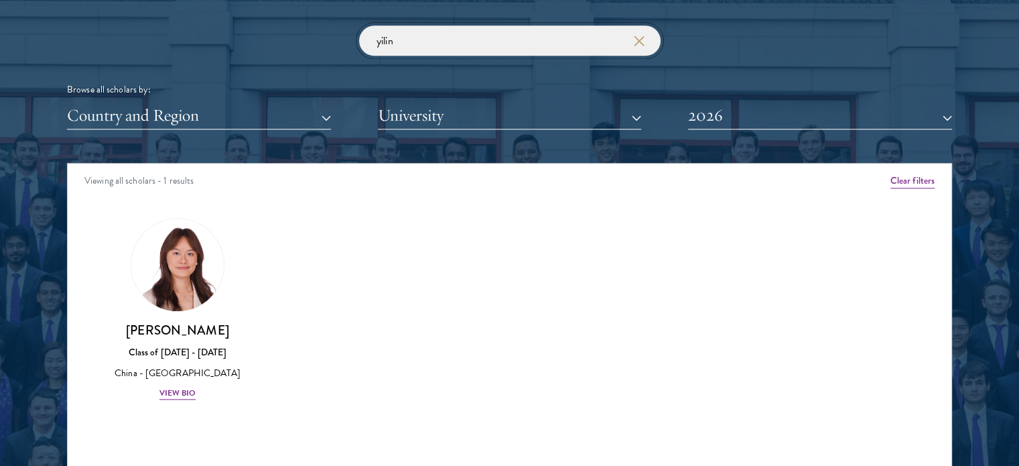
scroll to position [1675, 0]
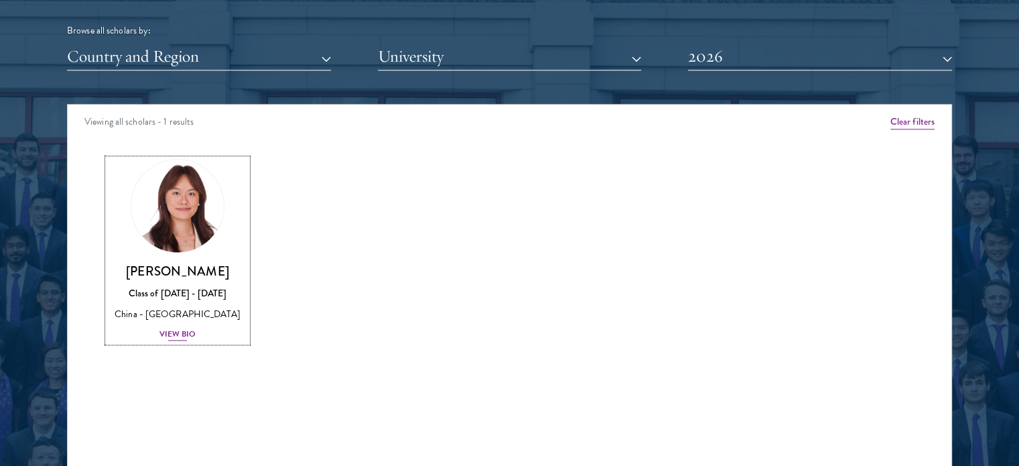
click at [176, 267] on h3 "[PERSON_NAME]" at bounding box center [177, 271] width 139 height 17
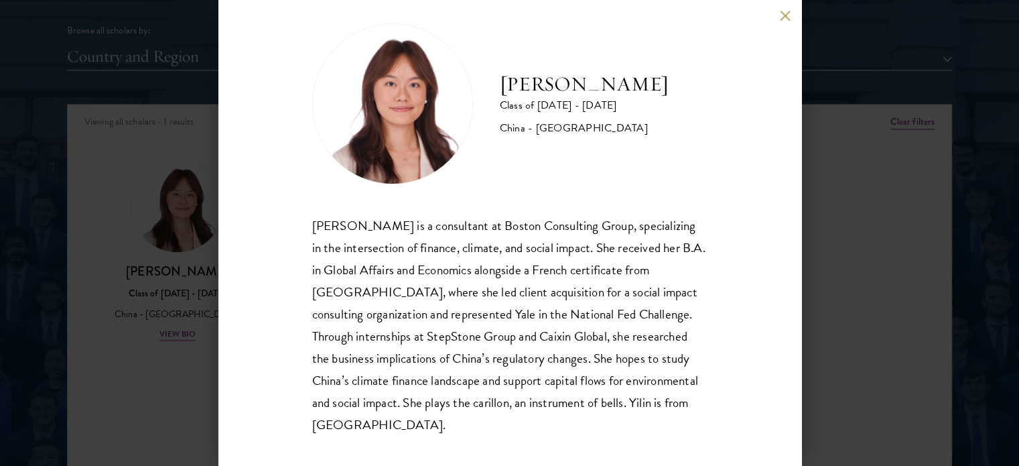
scroll to position [27, 0]
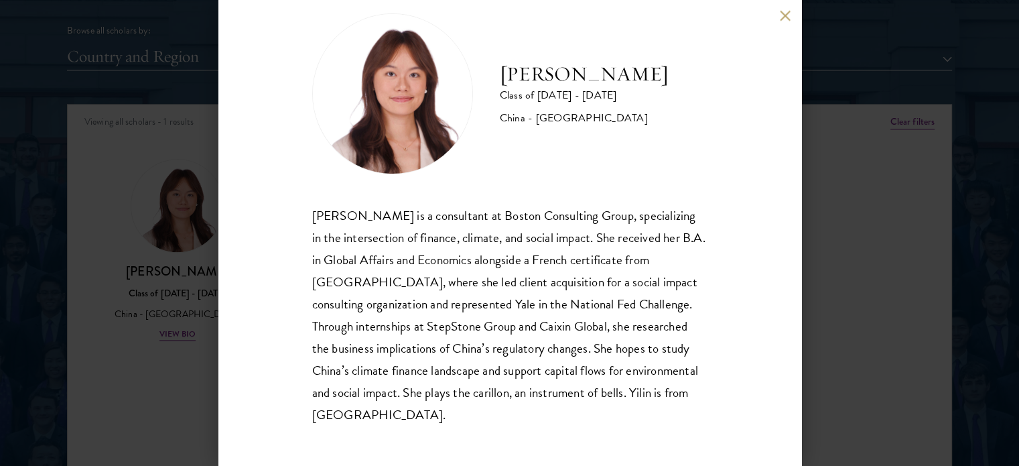
click at [156, 174] on div "[PERSON_NAME] Class of [DATE] - [DATE] [GEOGRAPHIC_DATA] - [GEOGRAPHIC_DATA] [P…" at bounding box center [509, 233] width 1019 height 466
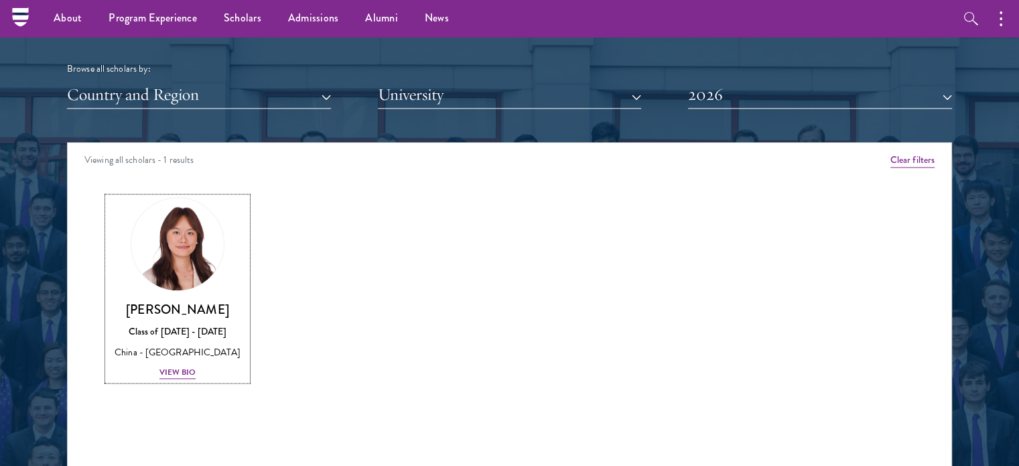
scroll to position [1474, 0]
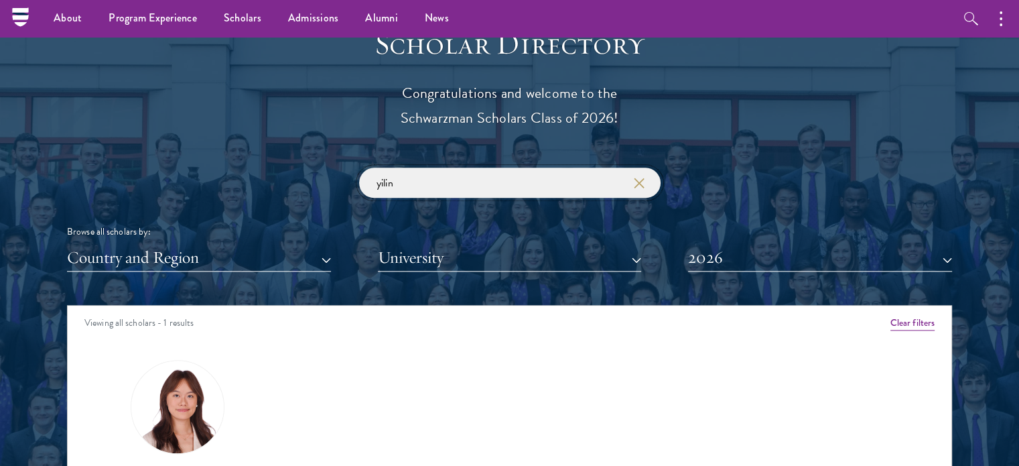
click at [410, 176] on input "yilin" at bounding box center [510, 183] width 302 height 30
paste input "Peng"
click button "submit" at bounding box center [0, 0] width 0 height 0
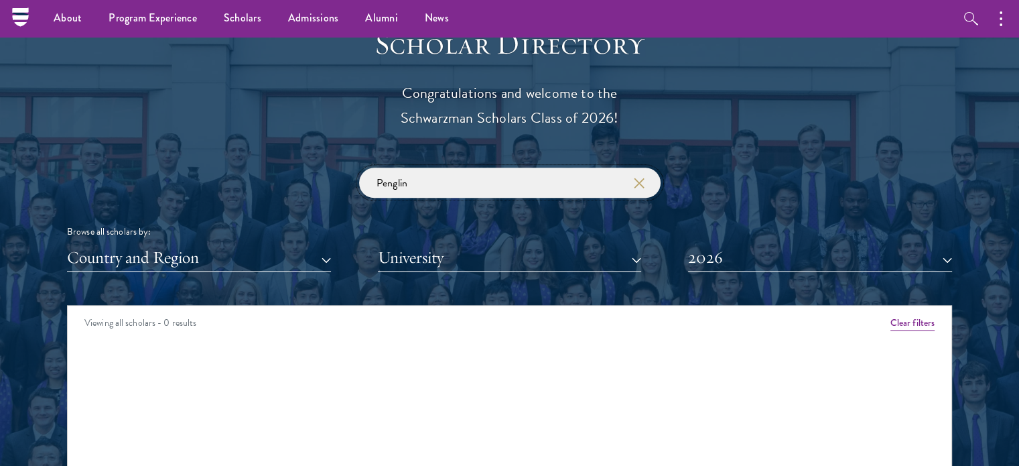
drag, startPoint x: 410, startPoint y: 182, endPoint x: 210, endPoint y: 173, distance: 199.9
click at [257, 171] on div "Penglin Browse all scholars by: Country and Region All Countries and Regions [G…" at bounding box center [509, 220] width 885 height 104
click button "submit" at bounding box center [0, 0] width 0 height 0
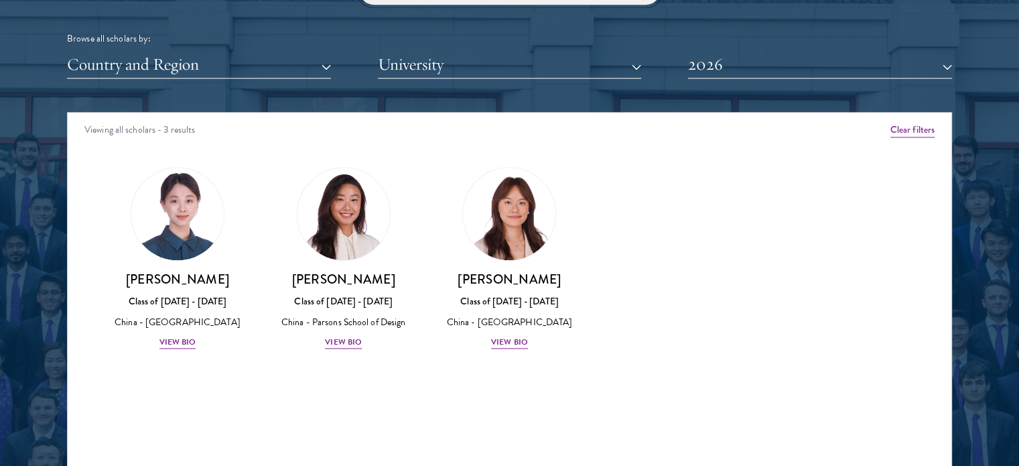
scroll to position [1675, 0]
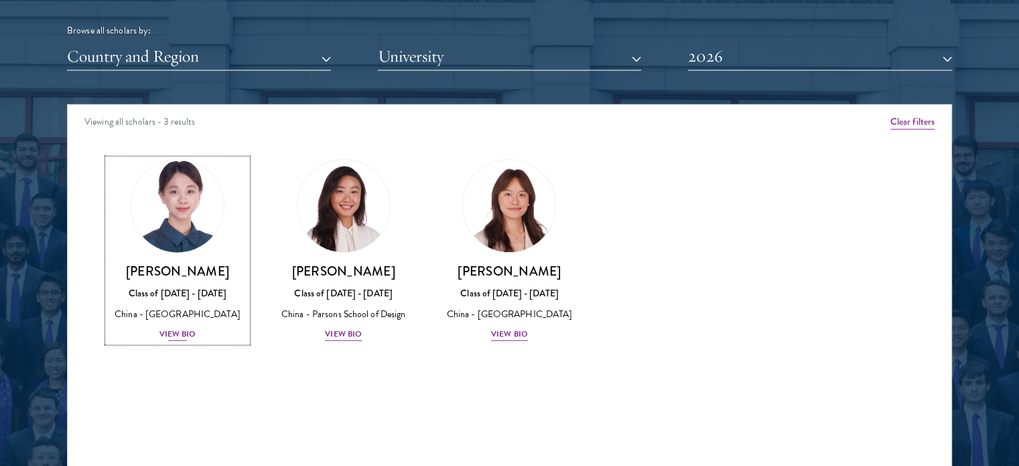
click at [177, 329] on div "View Bio" at bounding box center [177, 334] width 37 height 13
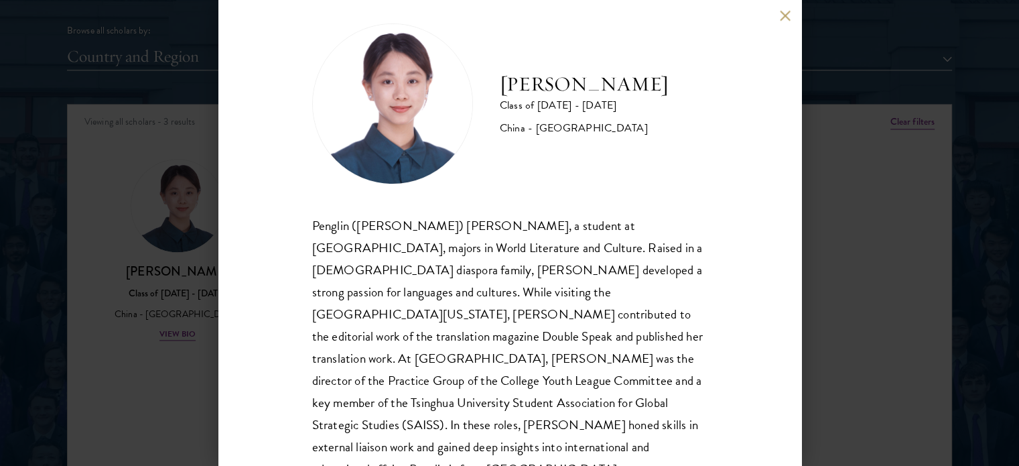
scroll to position [27, 0]
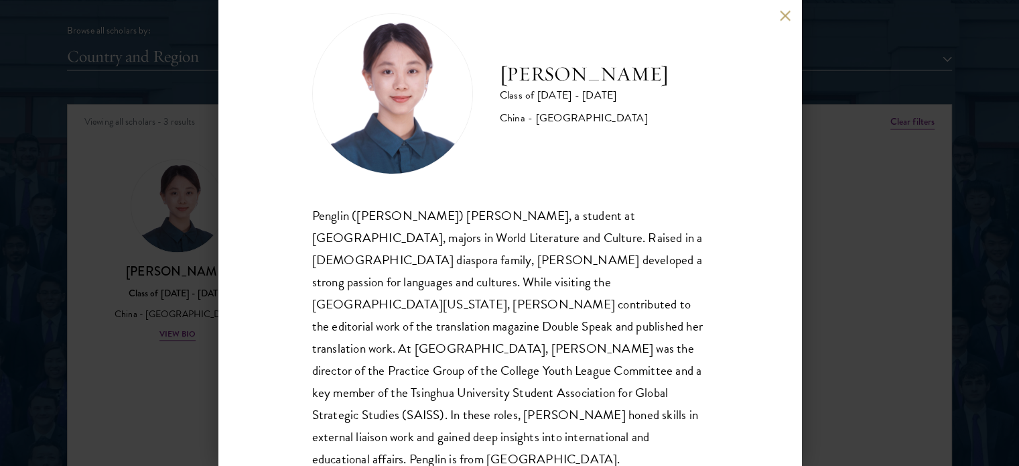
click at [786, 17] on button at bounding box center [785, 15] width 11 height 11
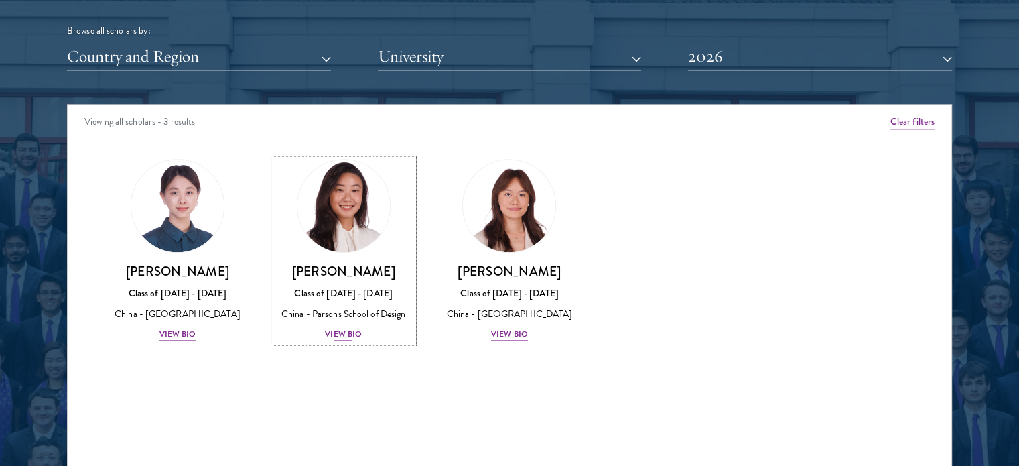
click at [349, 265] on h3 "[PERSON_NAME]" at bounding box center [343, 271] width 139 height 17
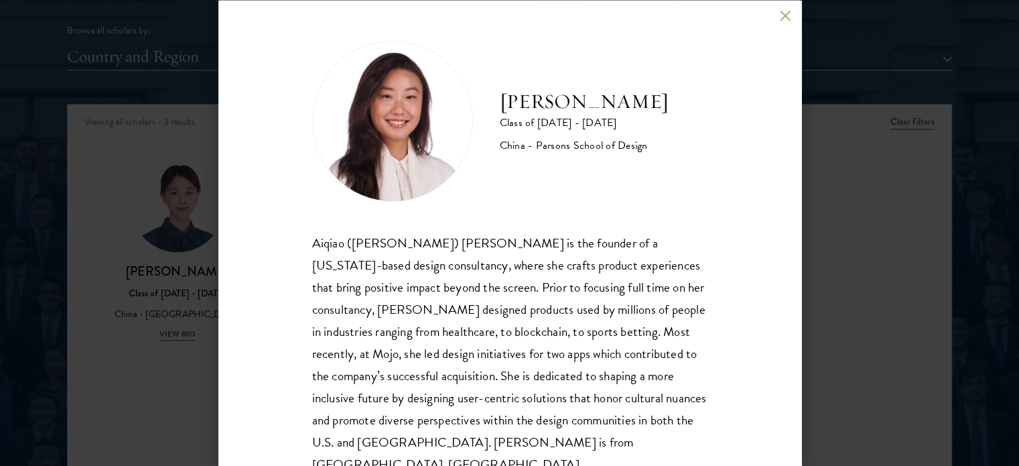
click at [782, 17] on button at bounding box center [785, 15] width 11 height 11
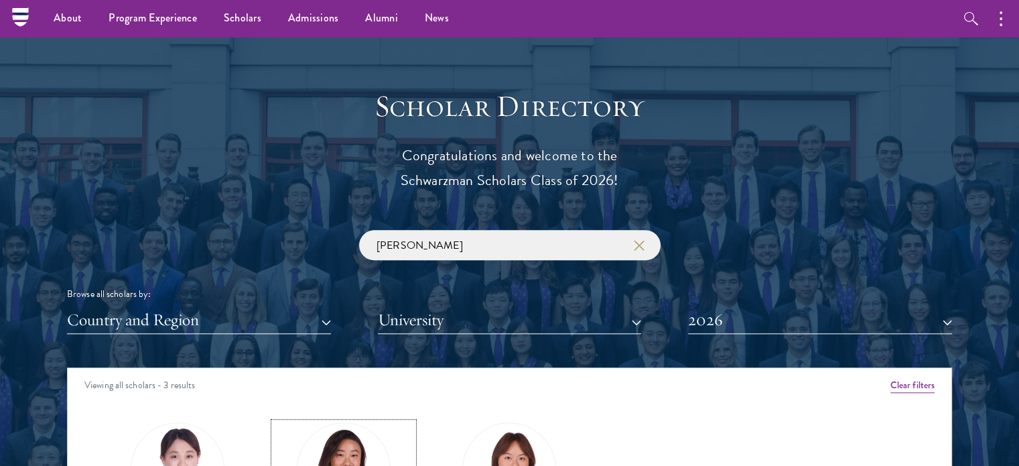
scroll to position [1407, 0]
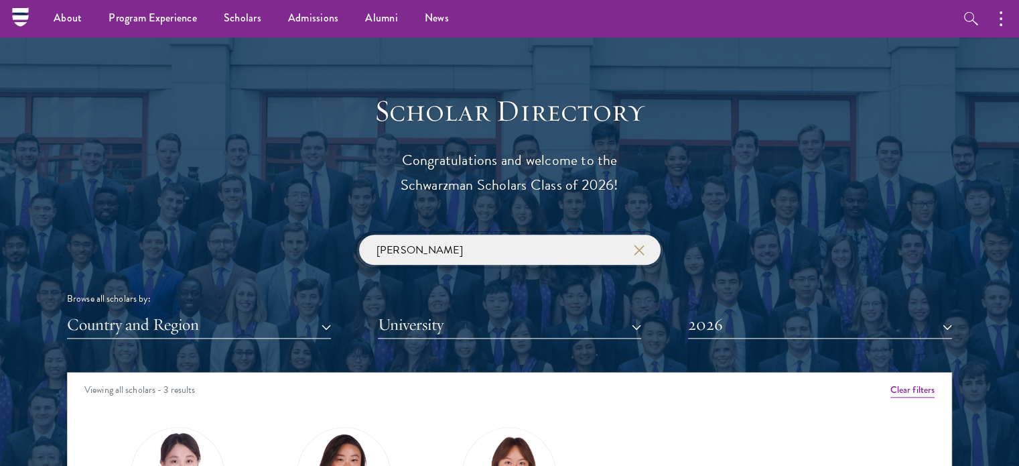
drag, startPoint x: 369, startPoint y: 243, endPoint x: 324, endPoint y: 245, distance: 44.9
click at [343, 243] on div "[PERSON_NAME] Browse all scholars by: Country and Region All Countries and Regi…" at bounding box center [509, 287] width 885 height 104
click button "submit" at bounding box center [0, 0] width 0 height 0
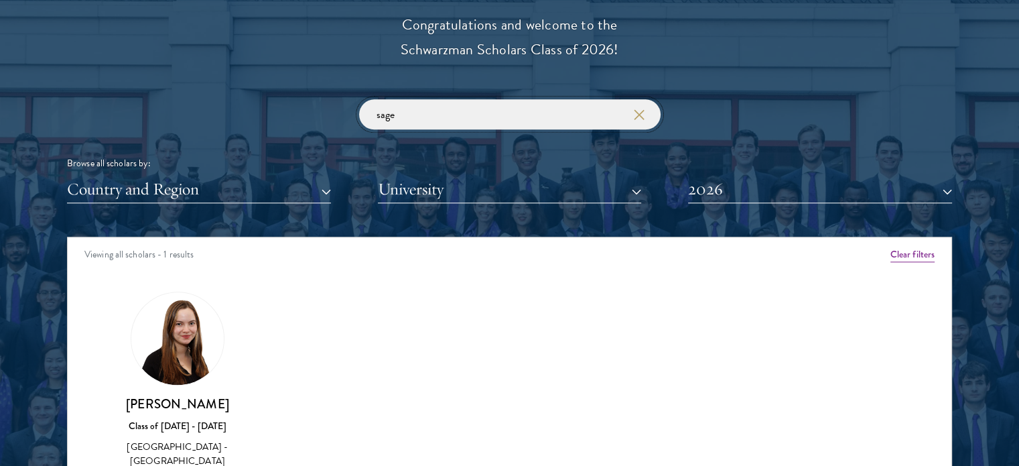
scroll to position [1742, 0]
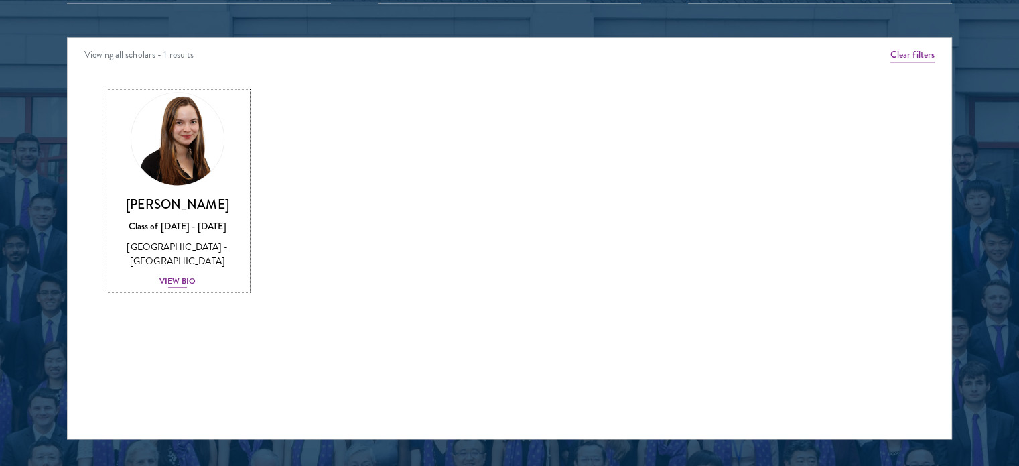
click at [186, 280] on div "View Bio" at bounding box center [177, 281] width 37 height 13
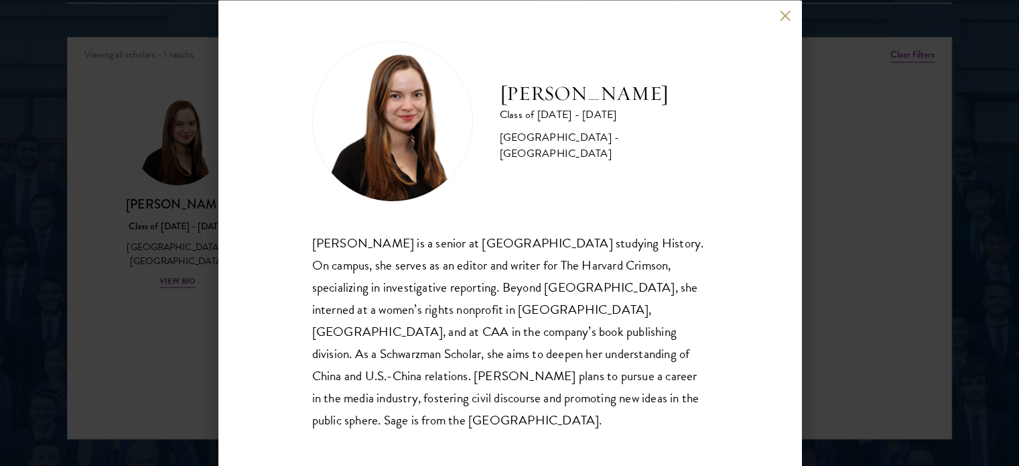
click at [794, 22] on div "[PERSON_NAME] Class of [DATE] - [DATE] [GEOGRAPHIC_DATA] - [GEOGRAPHIC_DATA] [P…" at bounding box center [509, 233] width 583 height 466
click at [773, 40] on div "[PERSON_NAME] Class of [DATE] - [DATE] [GEOGRAPHIC_DATA] - [GEOGRAPHIC_DATA] [P…" at bounding box center [509, 233] width 583 height 466
click at [788, 21] on button at bounding box center [785, 15] width 11 height 11
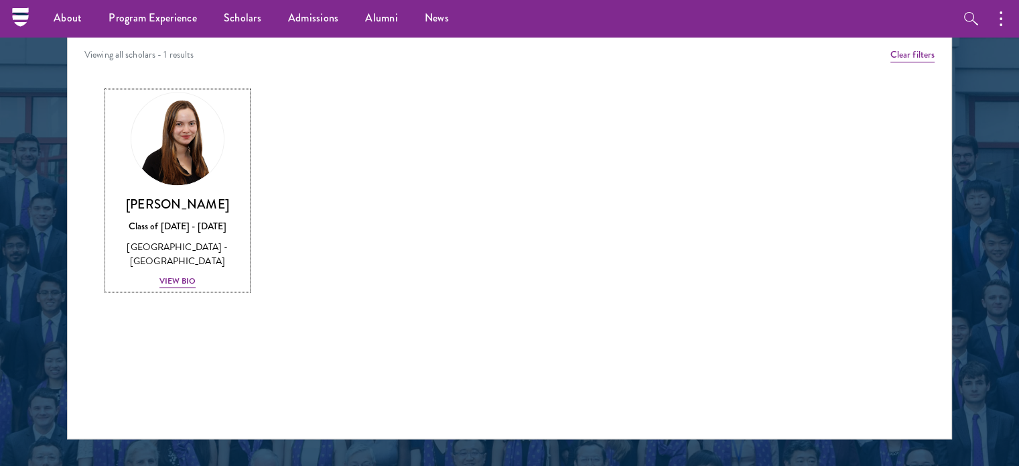
scroll to position [1407, 0]
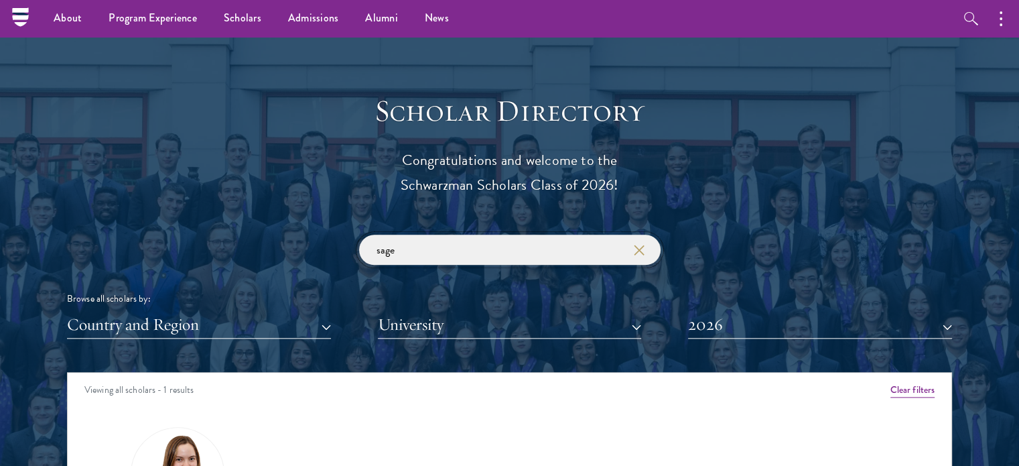
drag, startPoint x: 415, startPoint y: 253, endPoint x: 290, endPoint y: 254, distance: 124.6
click at [306, 255] on div "sage Browse all scholars by: Country and Region All Countries and Regions [GEOG…" at bounding box center [509, 287] width 885 height 104
click button "submit" at bounding box center [0, 0] width 0 height 0
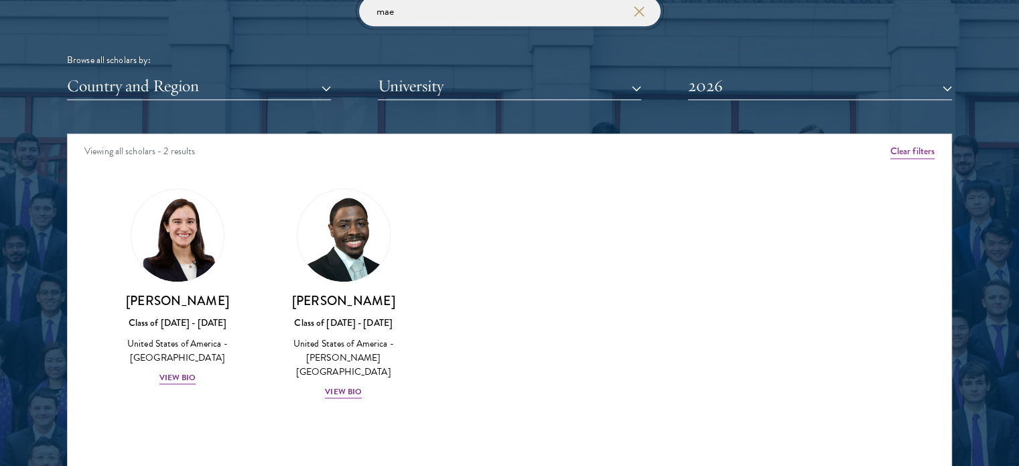
scroll to position [1675, 0]
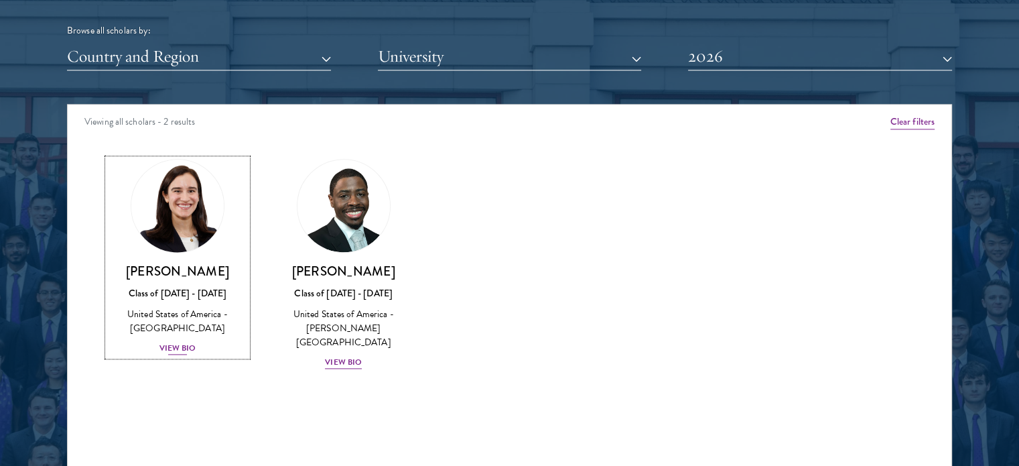
click at [204, 294] on div "Class of [DATE] - [DATE]" at bounding box center [177, 293] width 139 height 14
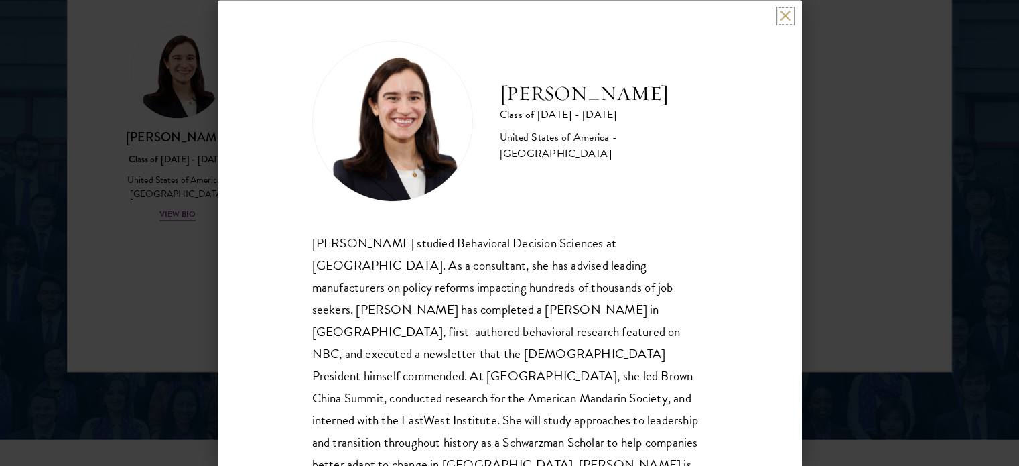
click at [782, 20] on button at bounding box center [785, 15] width 11 height 11
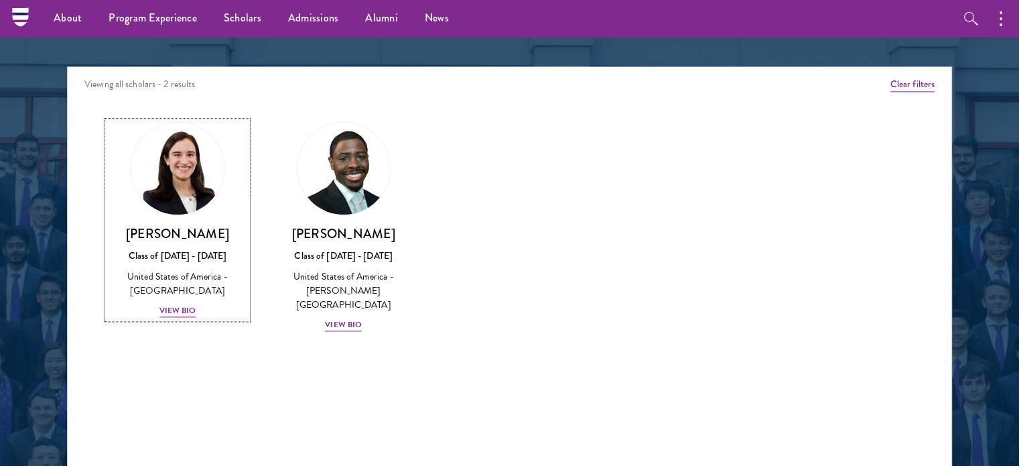
scroll to position [1608, 0]
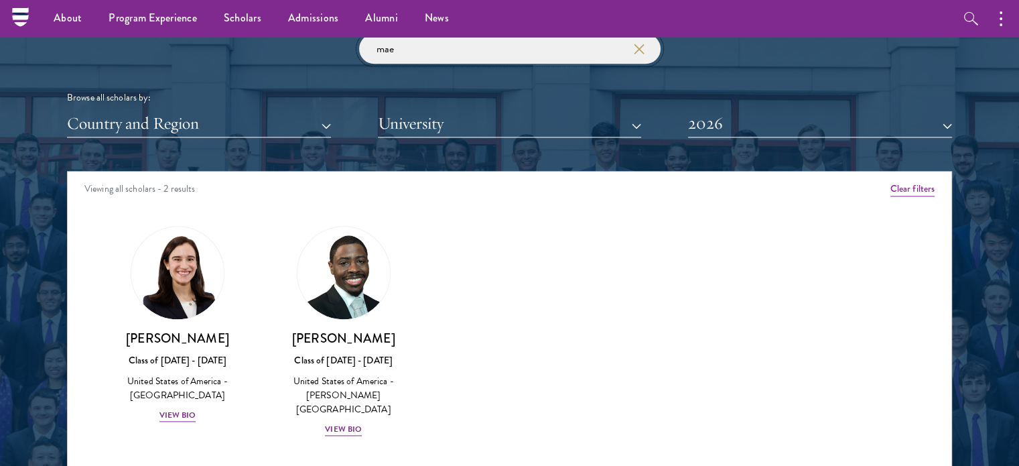
click at [415, 52] on input "mae" at bounding box center [510, 49] width 302 height 30
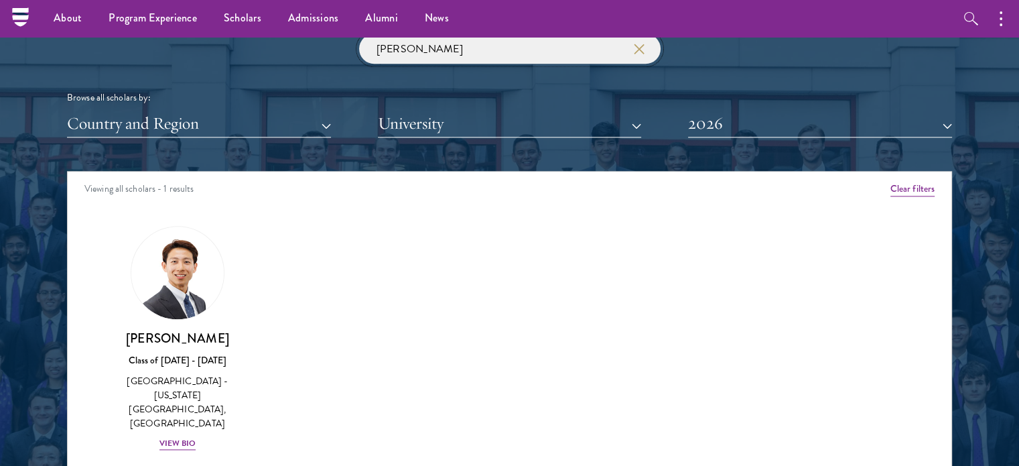
type input "[PERSON_NAME]"
click button "submit" at bounding box center [0, 0] width 0 height 0
